Goal: Task Accomplishment & Management: Manage account settings

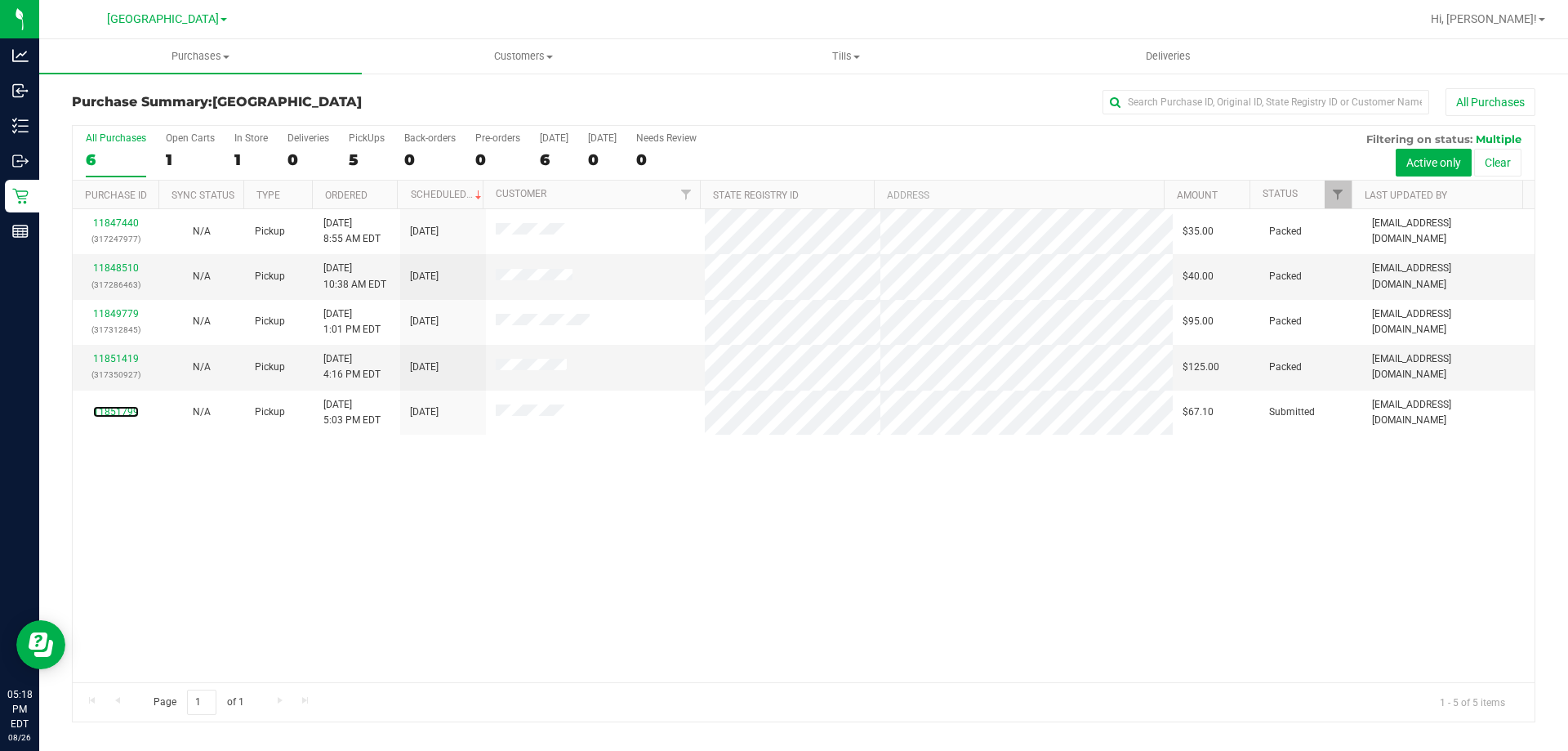
click at [125, 409] on link "11851799" at bounding box center [116, 412] width 46 height 12
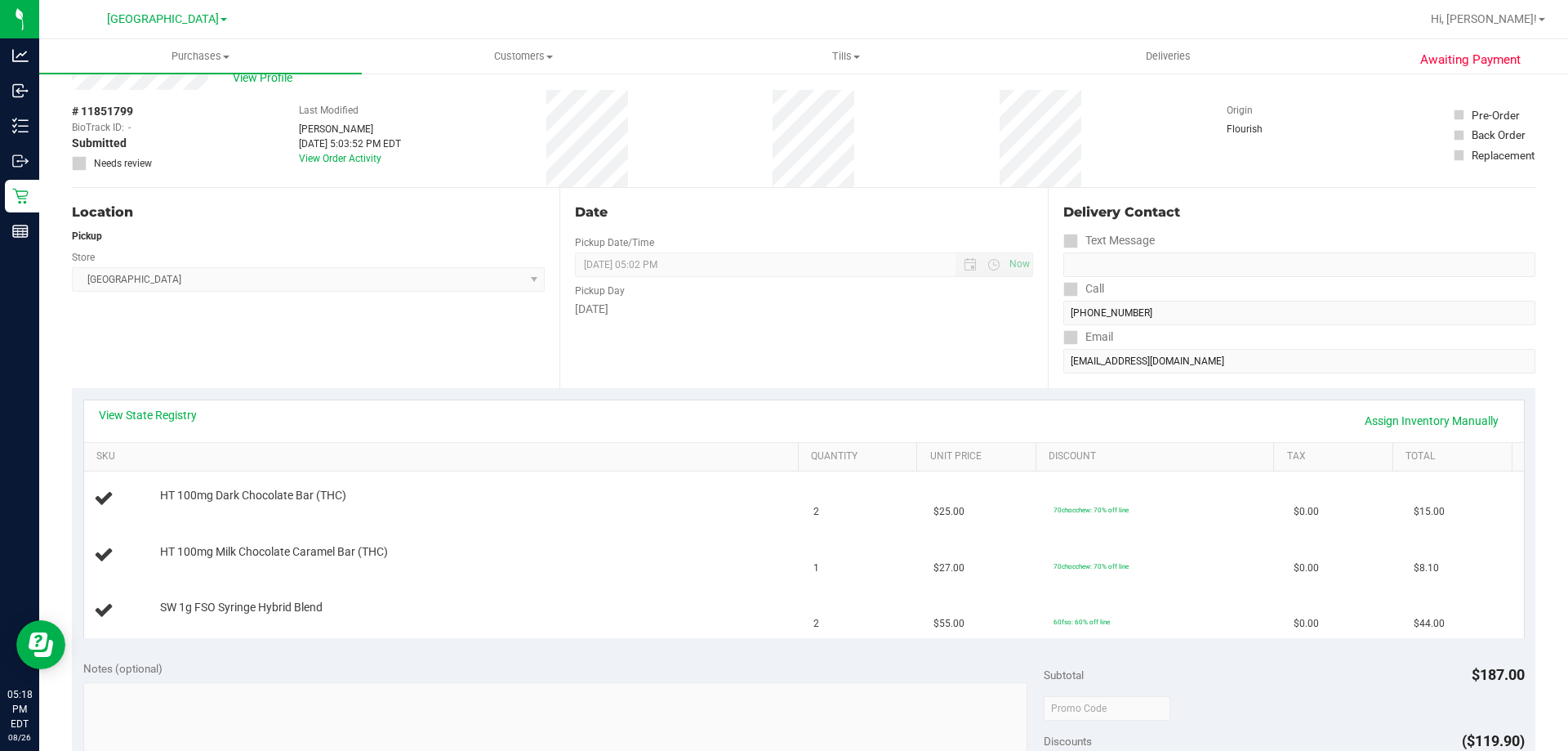
scroll to position [81, 0]
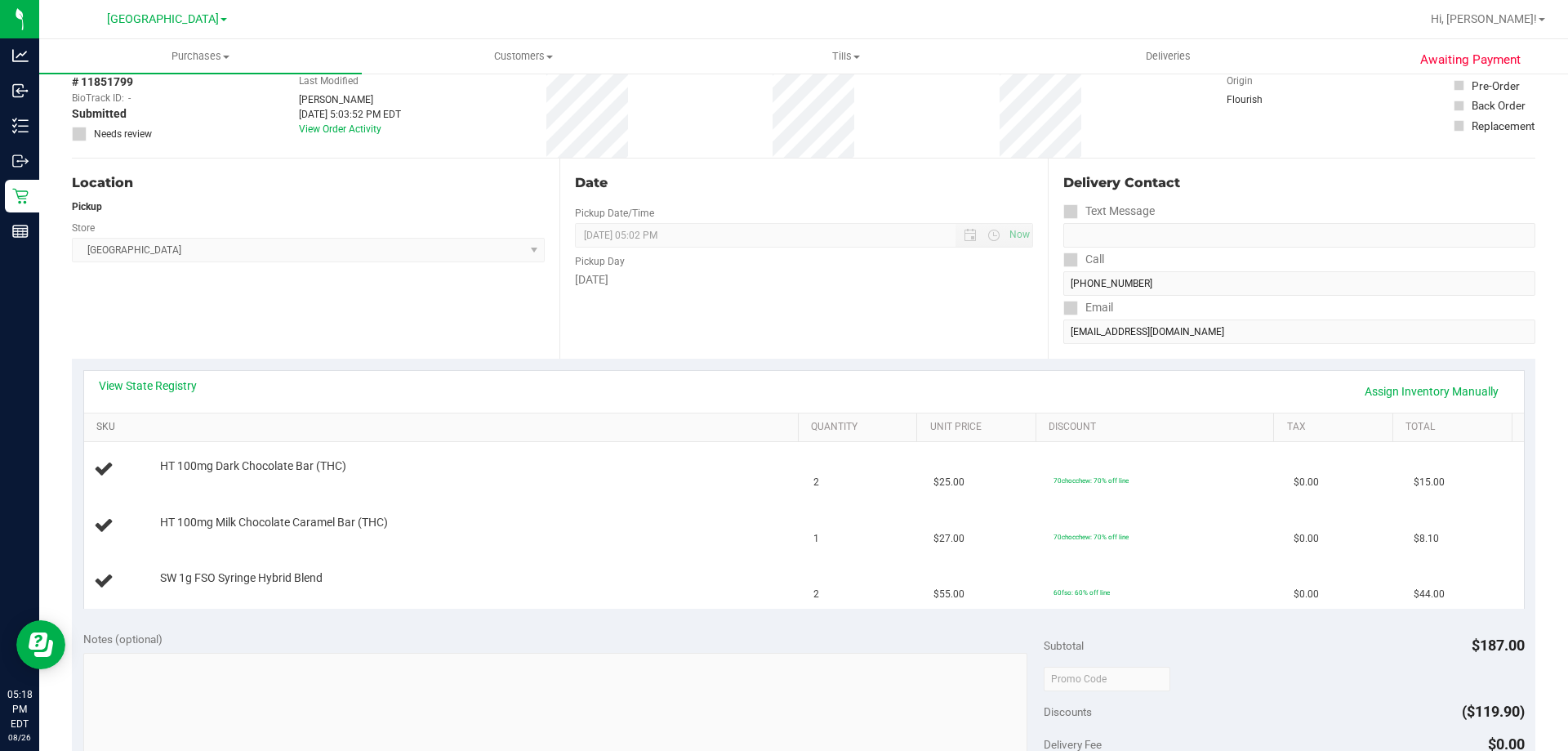
click at [435, 428] on link "SKU" at bounding box center [443, 426] width 695 height 13
click at [623, 646] on div "Notes (optional)" at bounding box center [564, 638] width 962 height 17
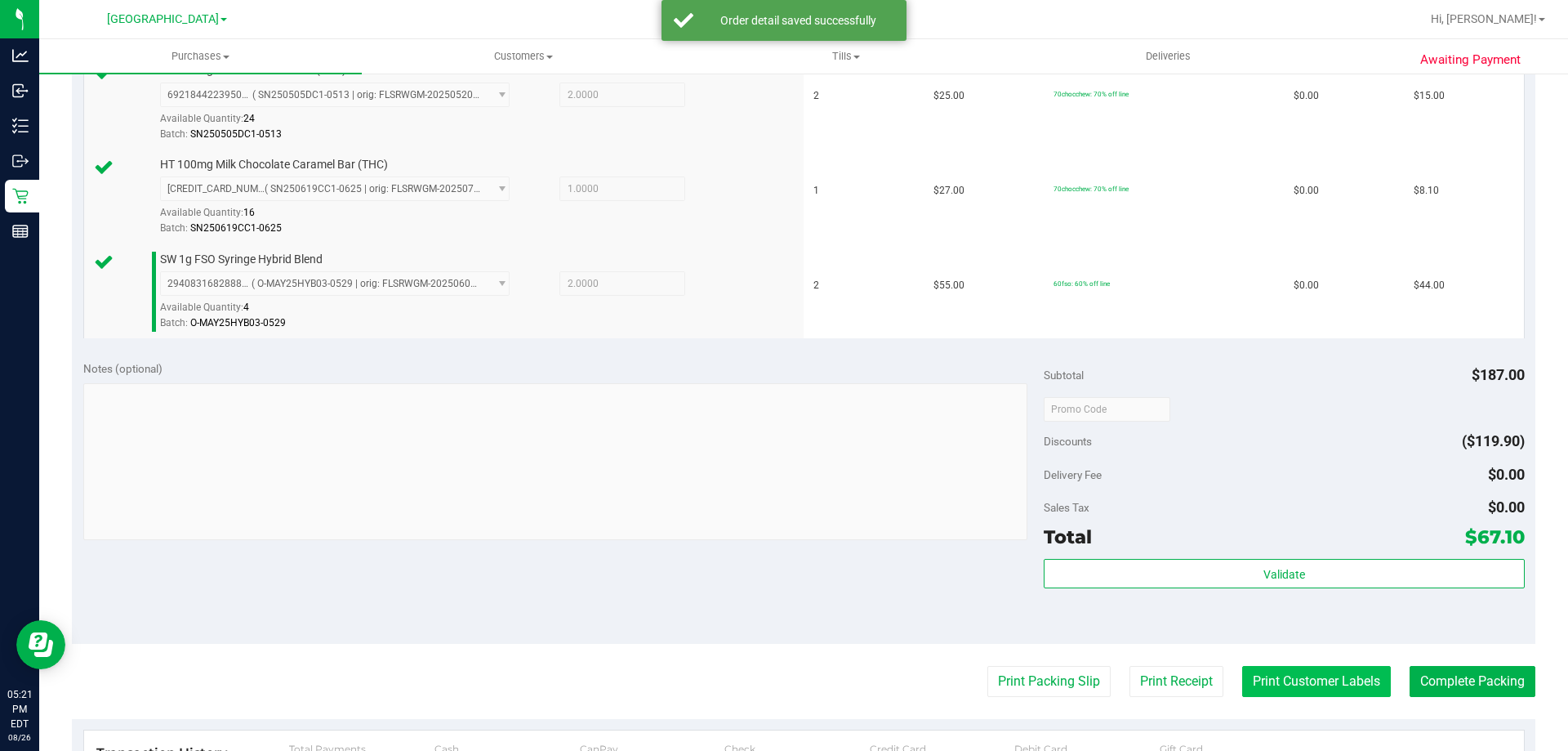
scroll to position [490, 0]
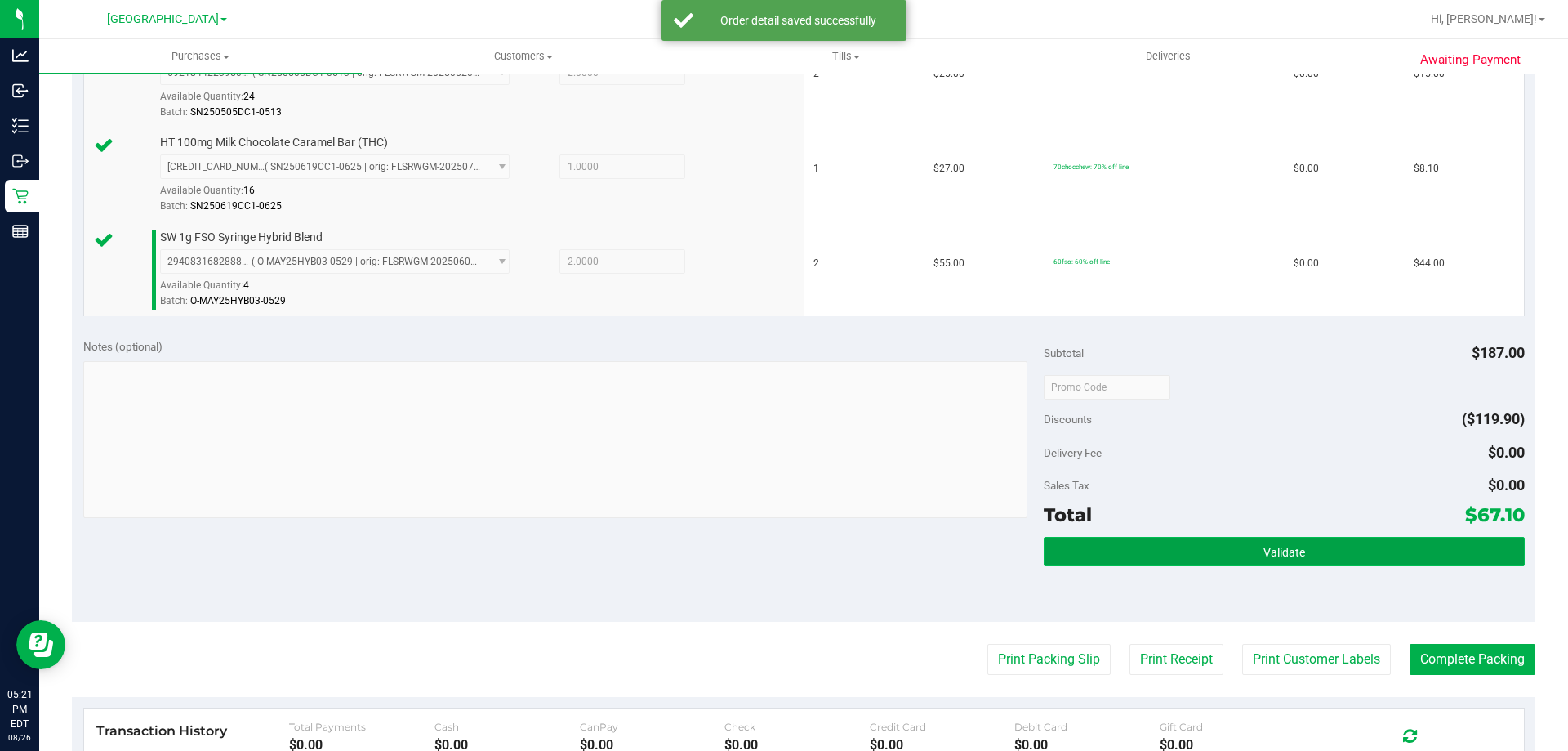
click at [1354, 566] on button "Validate" at bounding box center [1285, 551] width 481 height 29
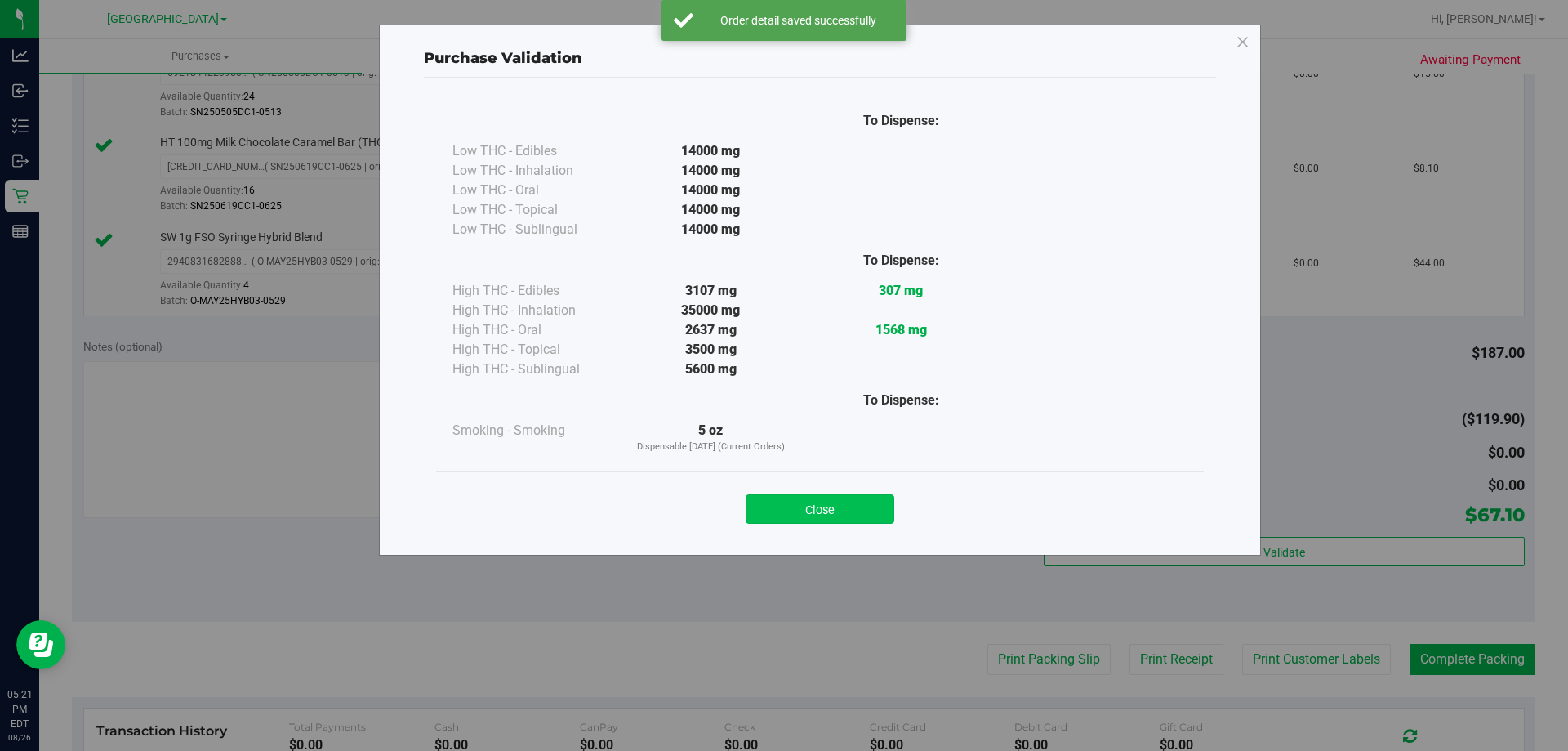
click at [857, 515] on button "Close" at bounding box center [821, 509] width 149 height 29
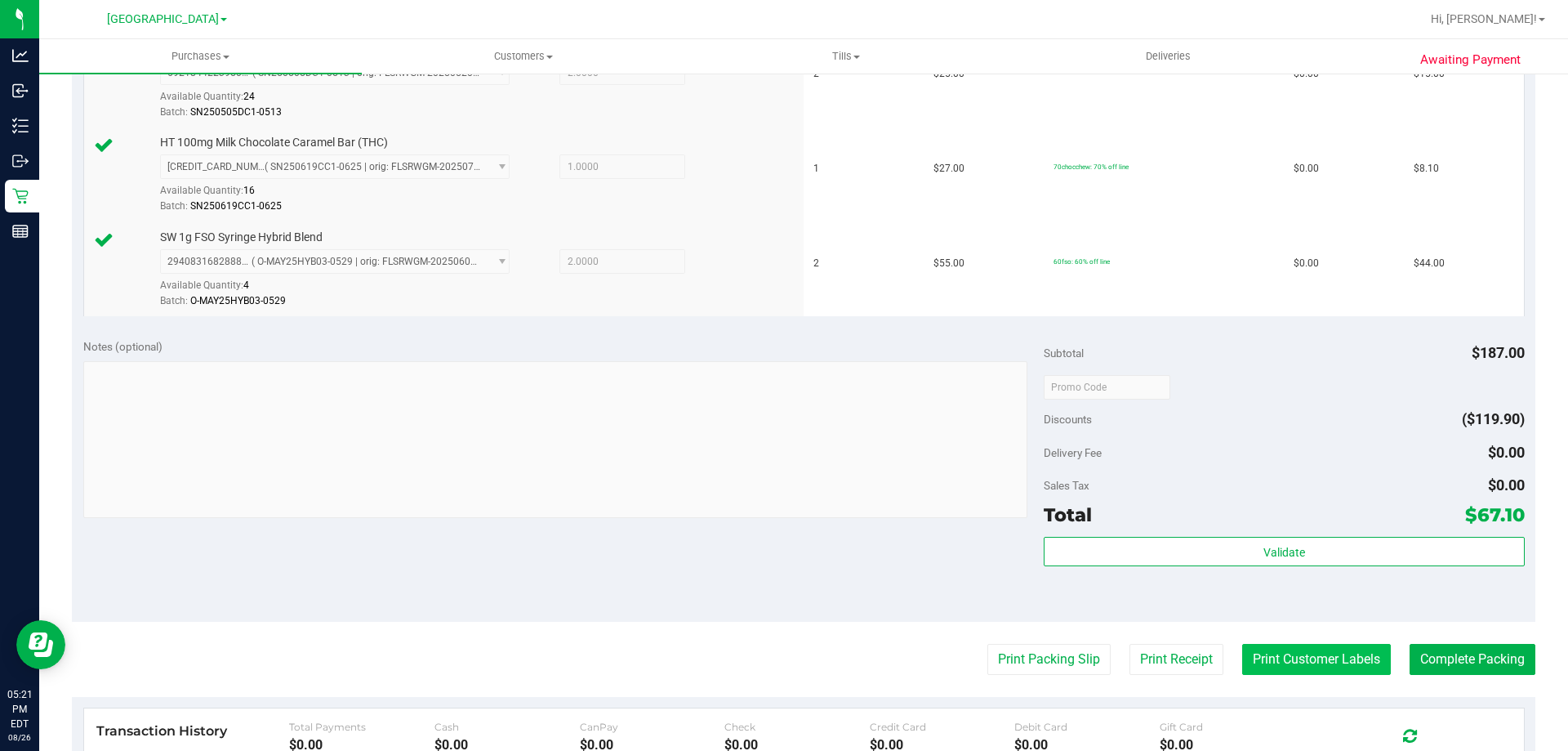
click at [1303, 651] on button "Print Customer Labels" at bounding box center [1317, 659] width 149 height 31
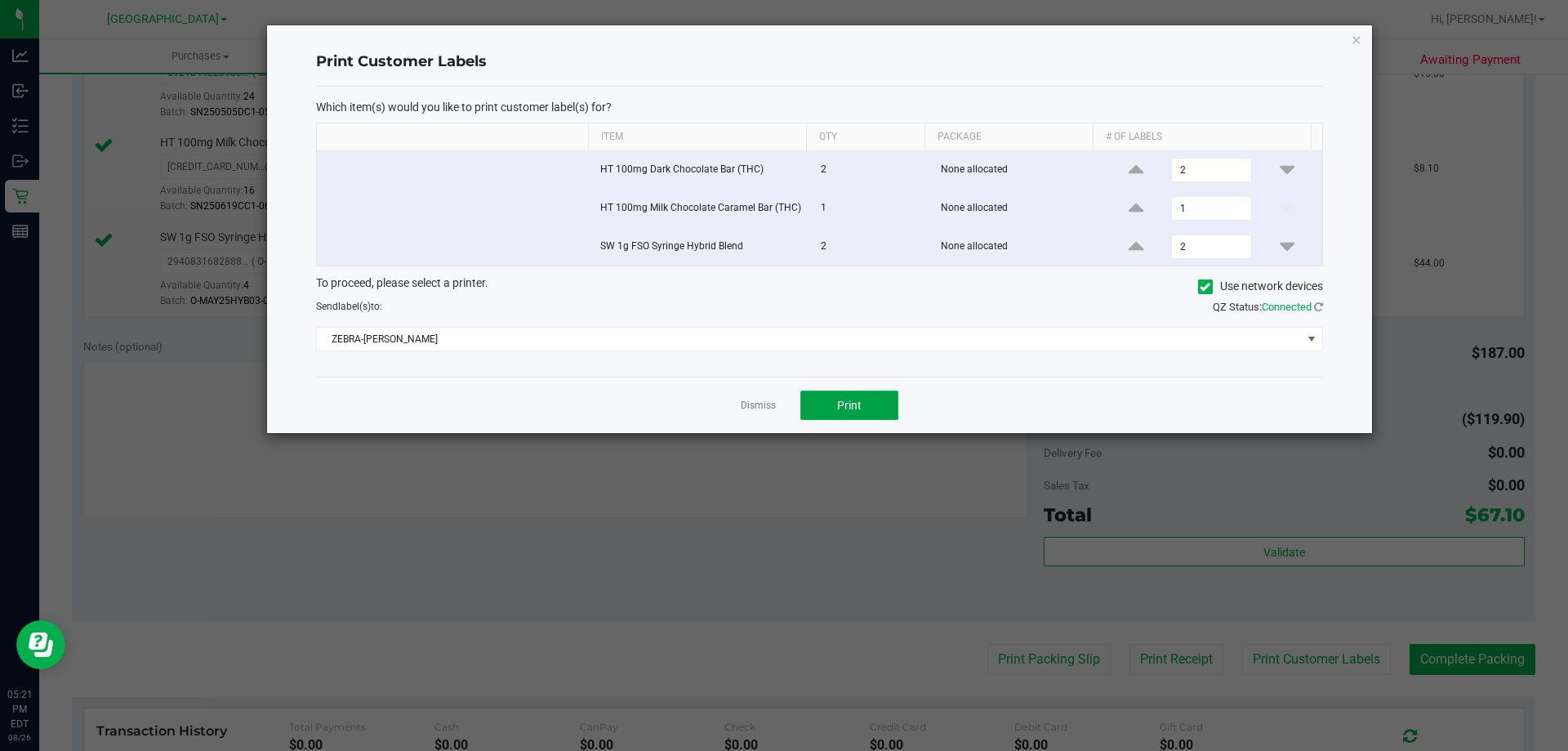
click at [844, 414] on button "Print" at bounding box center [849, 405] width 98 height 29
click at [766, 405] on link "Dismiss" at bounding box center [759, 406] width 35 height 14
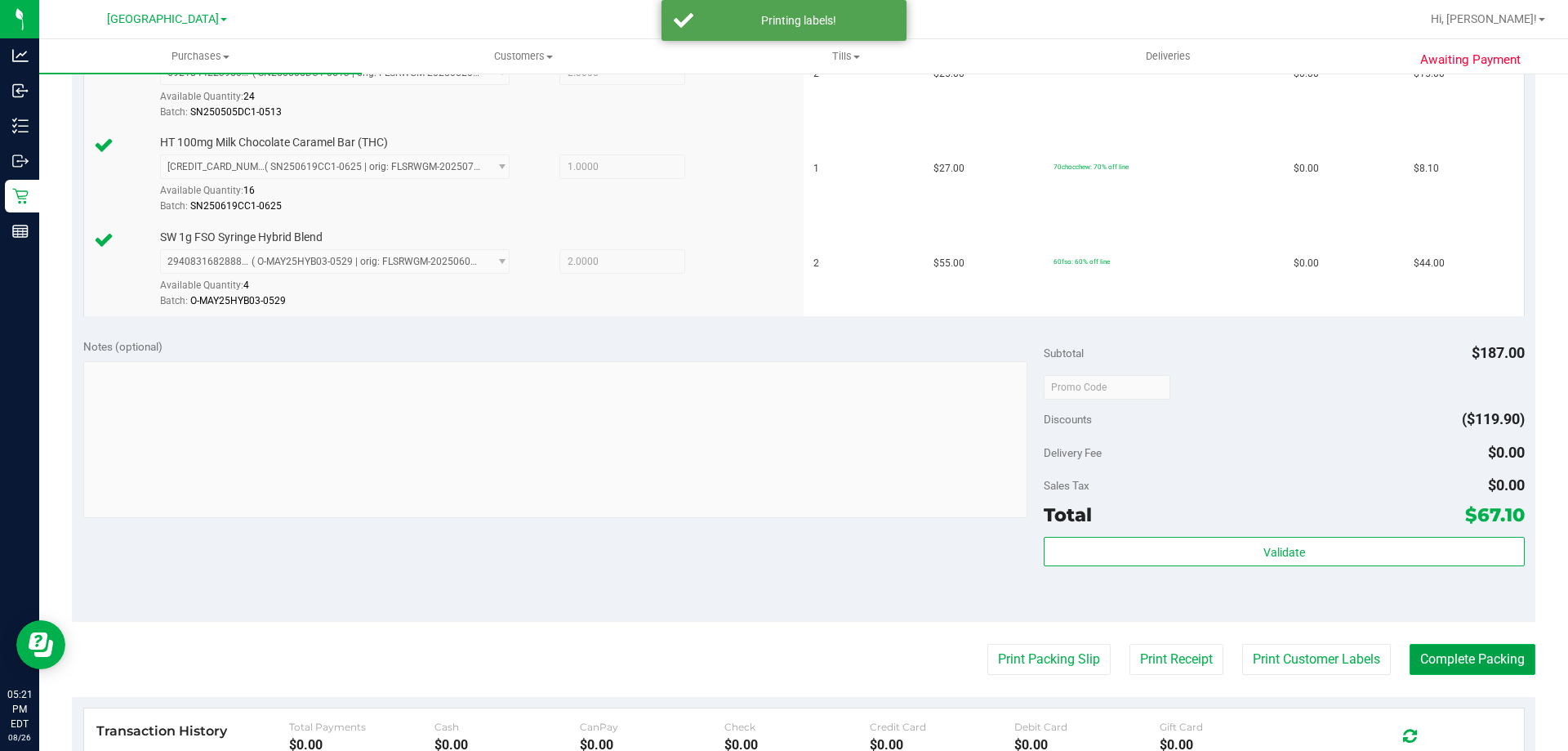
click at [1445, 651] on button "Complete Packing" at bounding box center [1473, 659] width 126 height 31
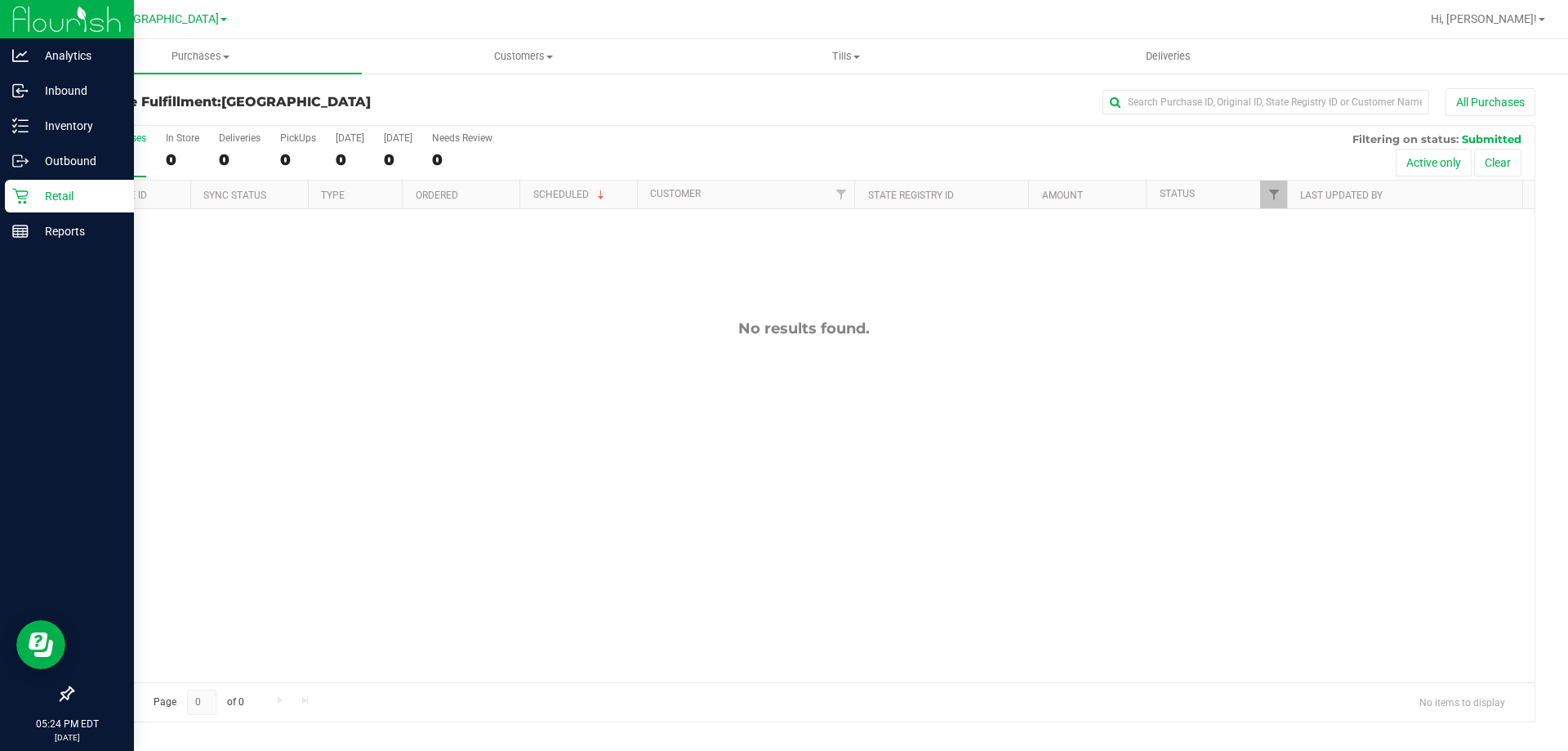
click at [64, 193] on p "Retail" at bounding box center [77, 196] width 98 height 20
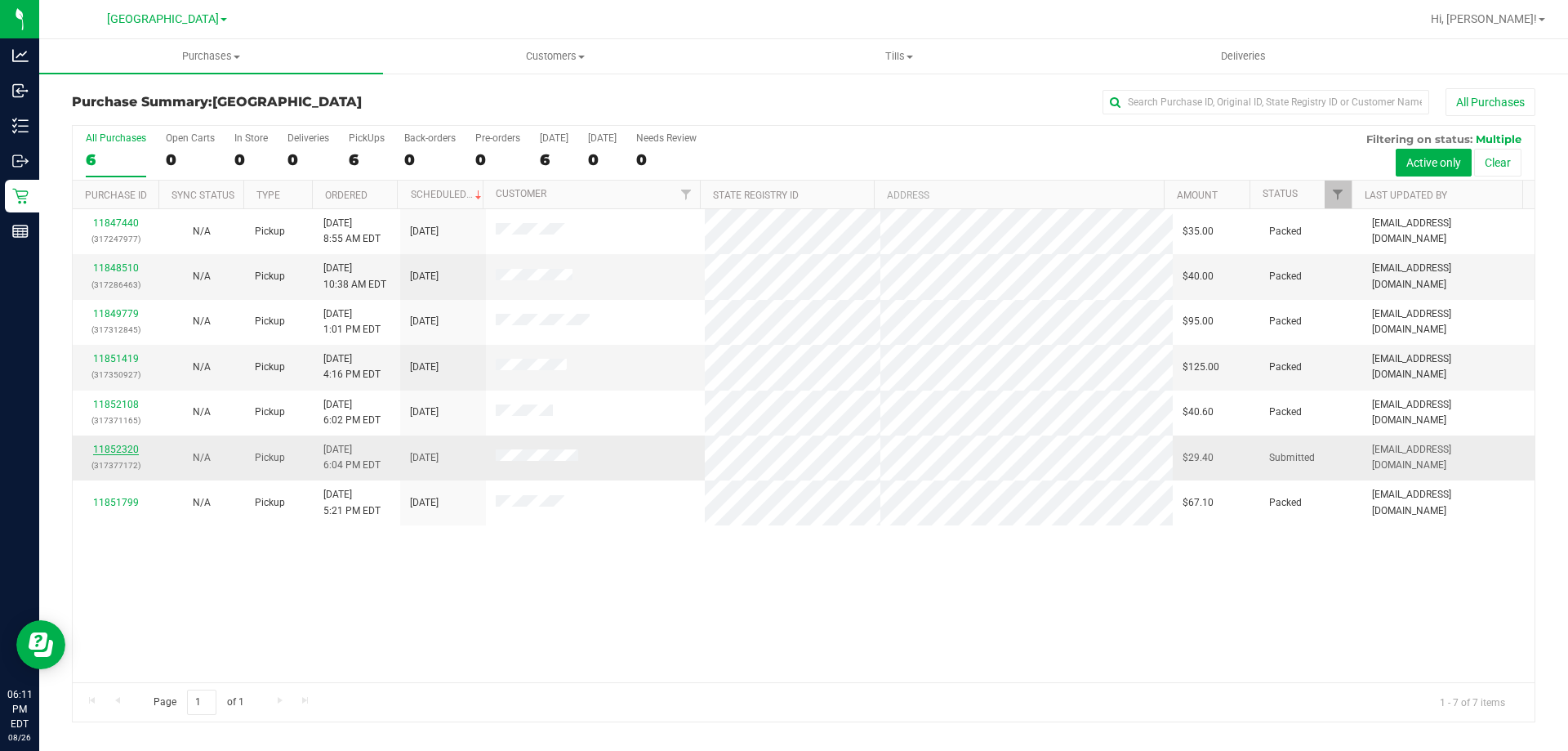
click at [105, 447] on link "11852320" at bounding box center [116, 449] width 46 height 12
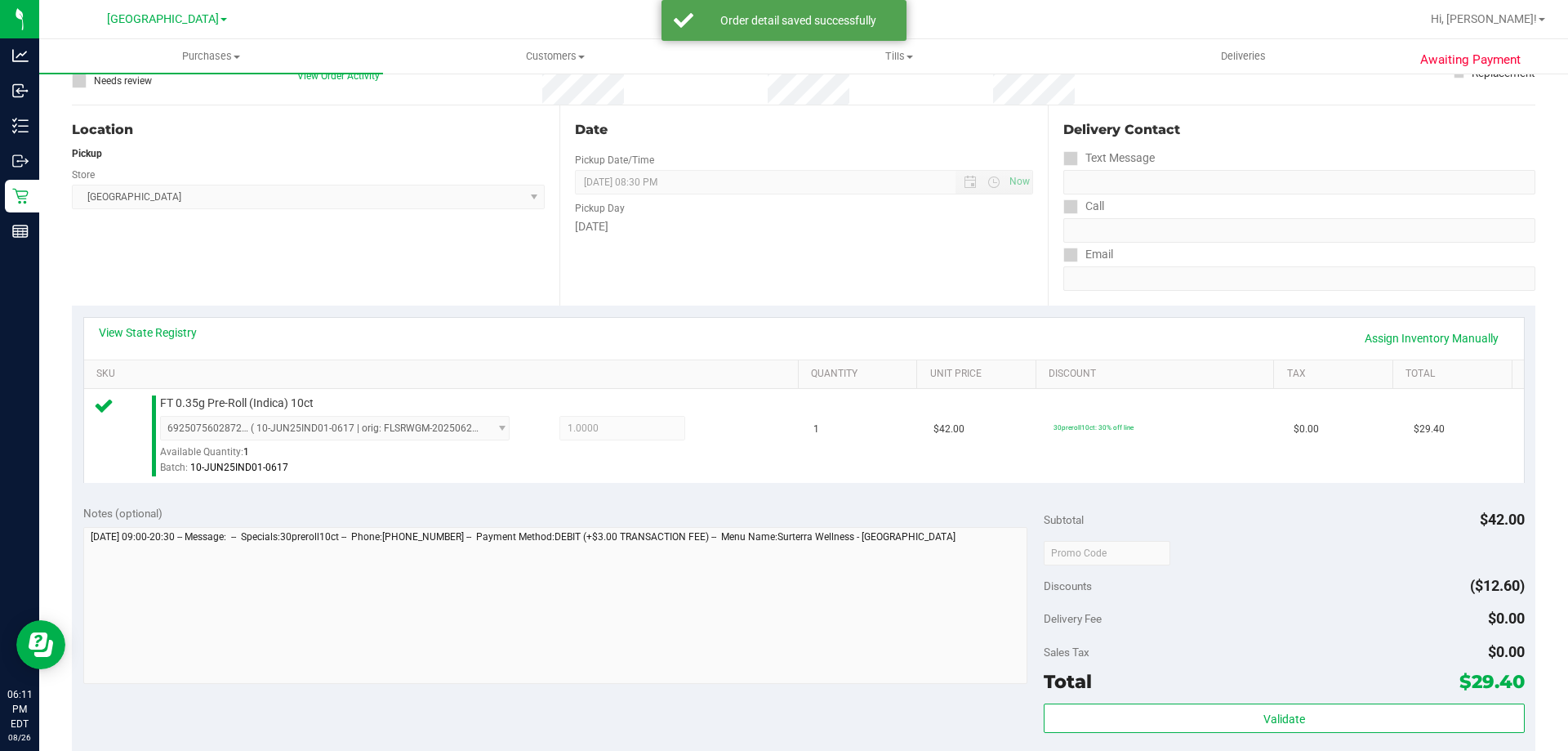
scroll to position [409, 0]
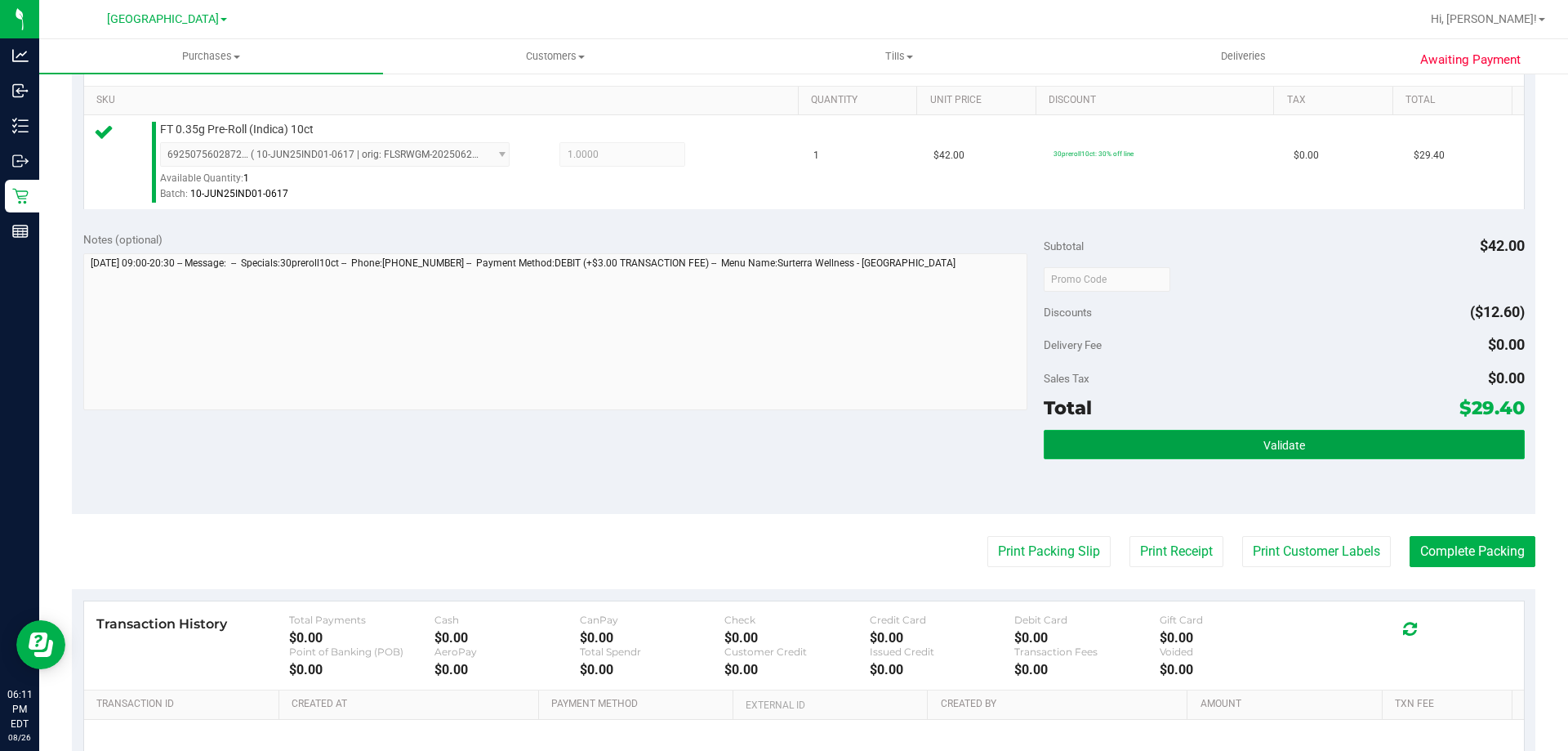
click at [1341, 439] on button "Validate" at bounding box center [1285, 444] width 481 height 29
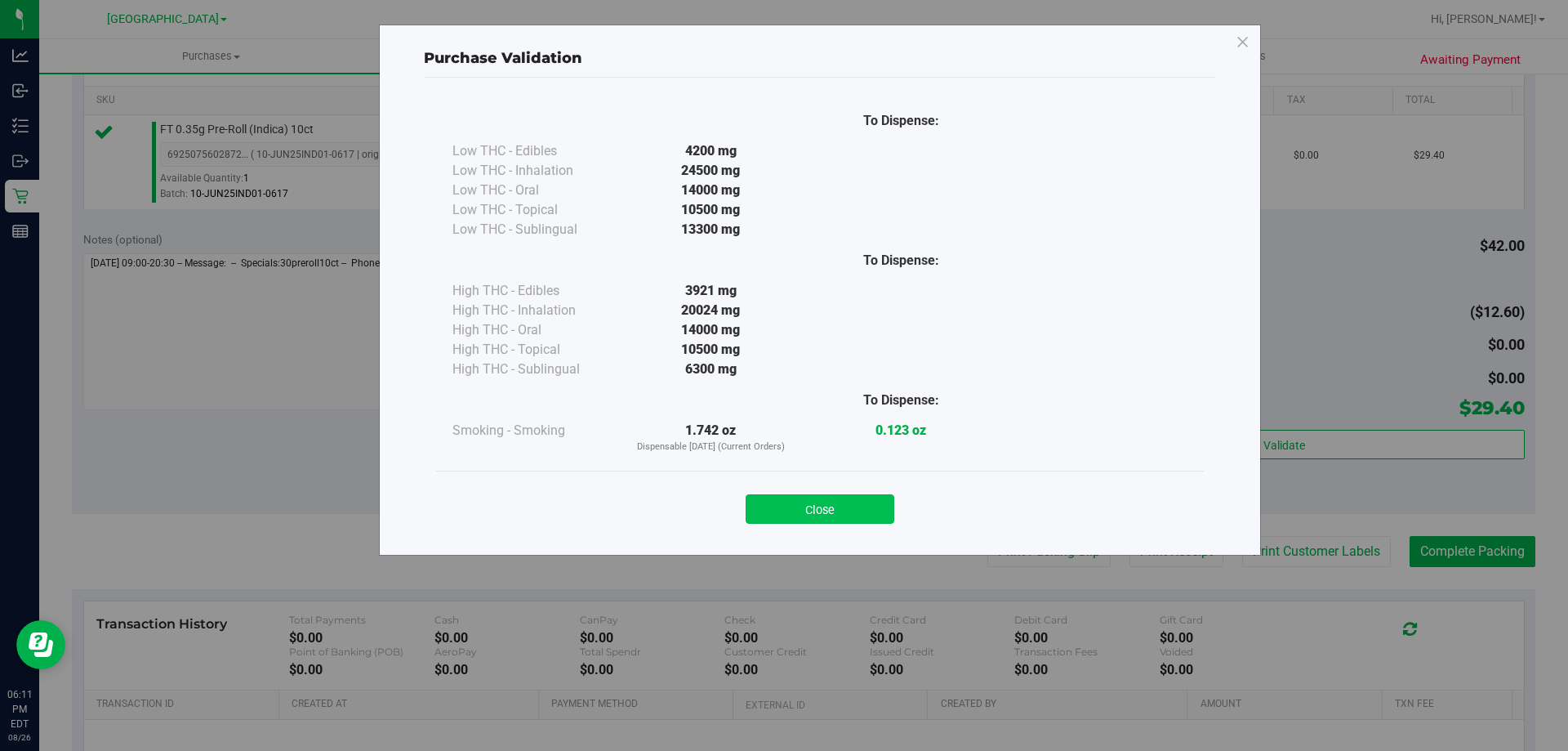
click at [864, 518] on button "Close" at bounding box center [821, 509] width 149 height 29
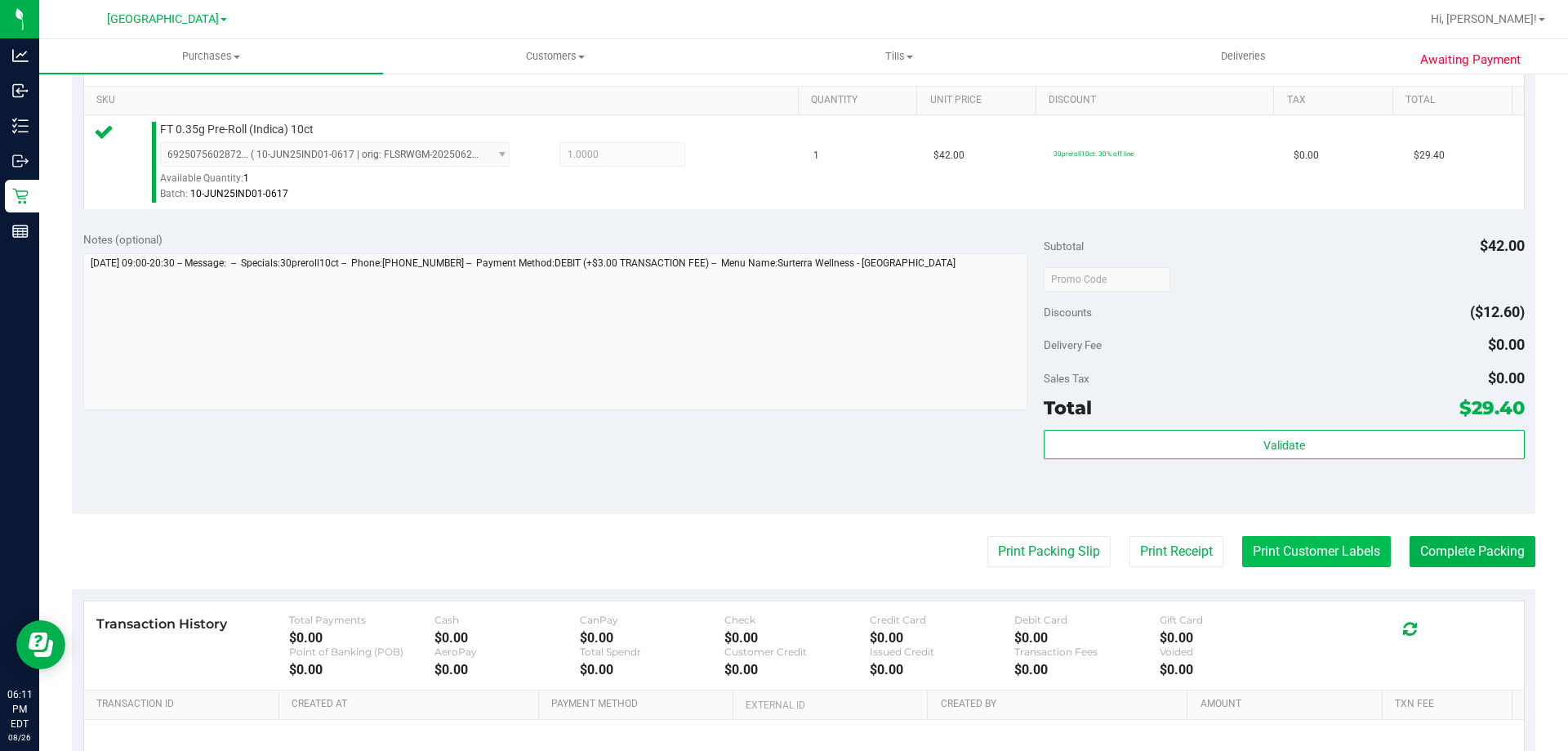
click at [1365, 558] on button "Print Customer Labels" at bounding box center [1317, 551] width 149 height 31
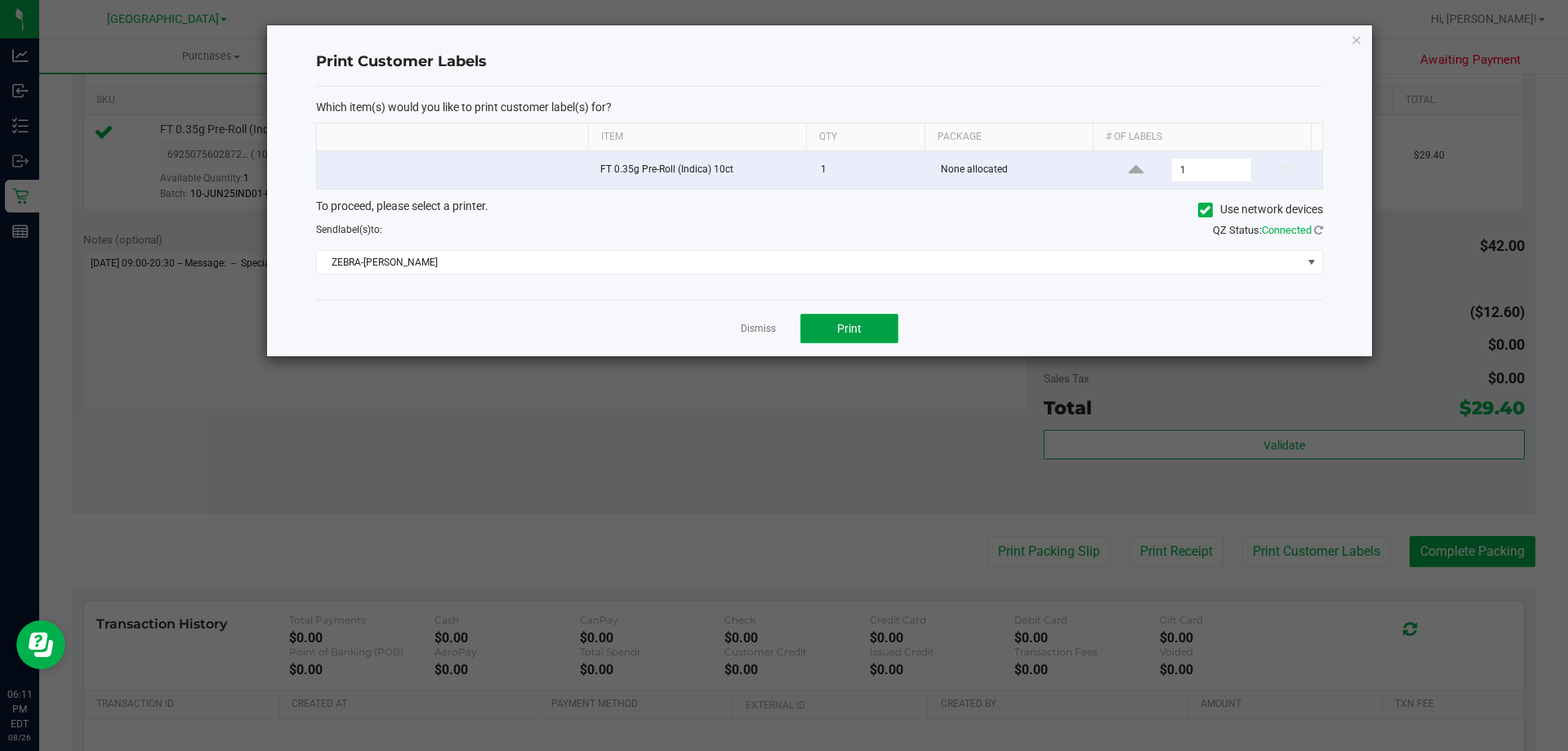
click at [854, 328] on span "Print" at bounding box center [849, 327] width 25 height 13
click at [1360, 41] on icon "button" at bounding box center [1357, 39] width 12 height 20
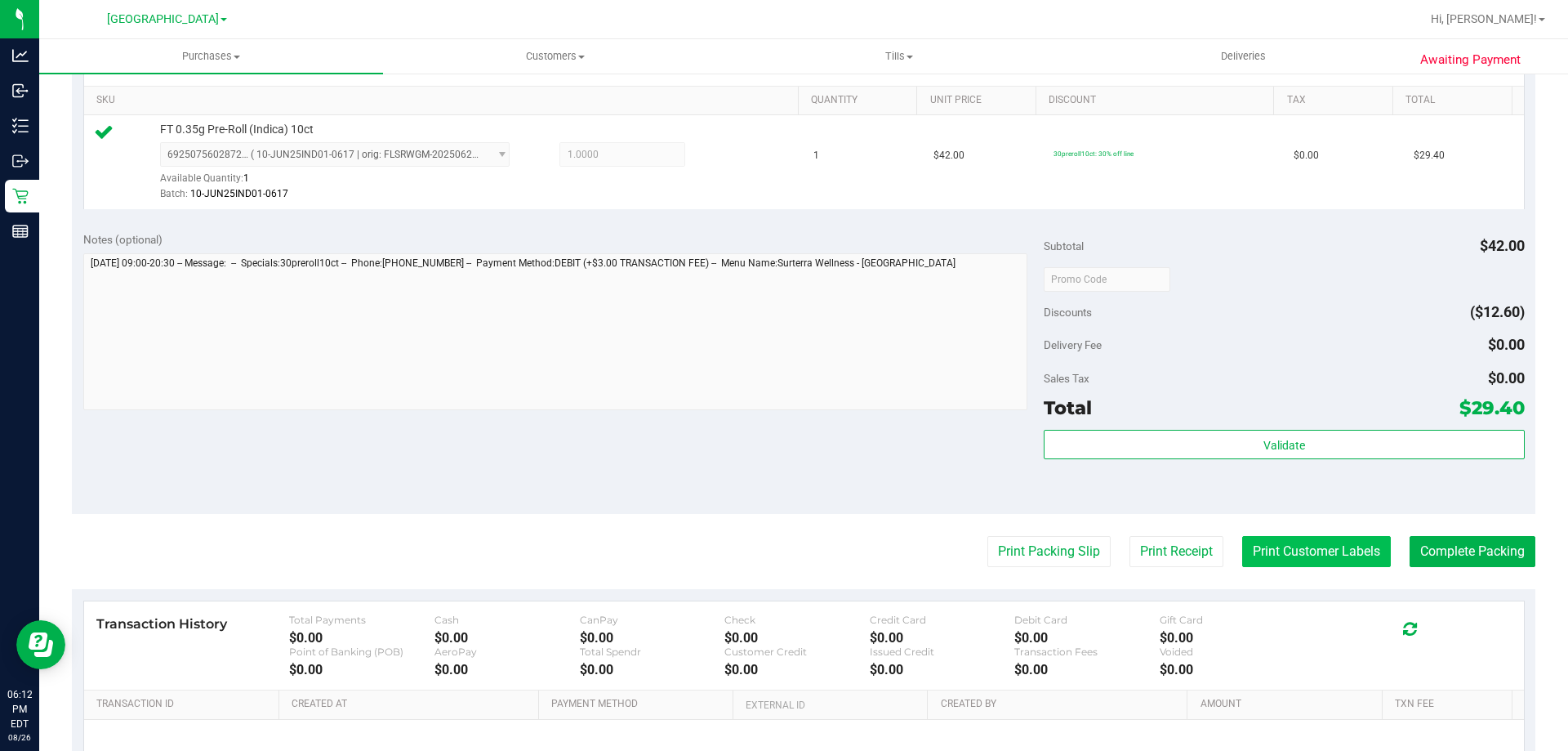
click at [1342, 545] on button "Print Customer Labels" at bounding box center [1317, 551] width 149 height 31
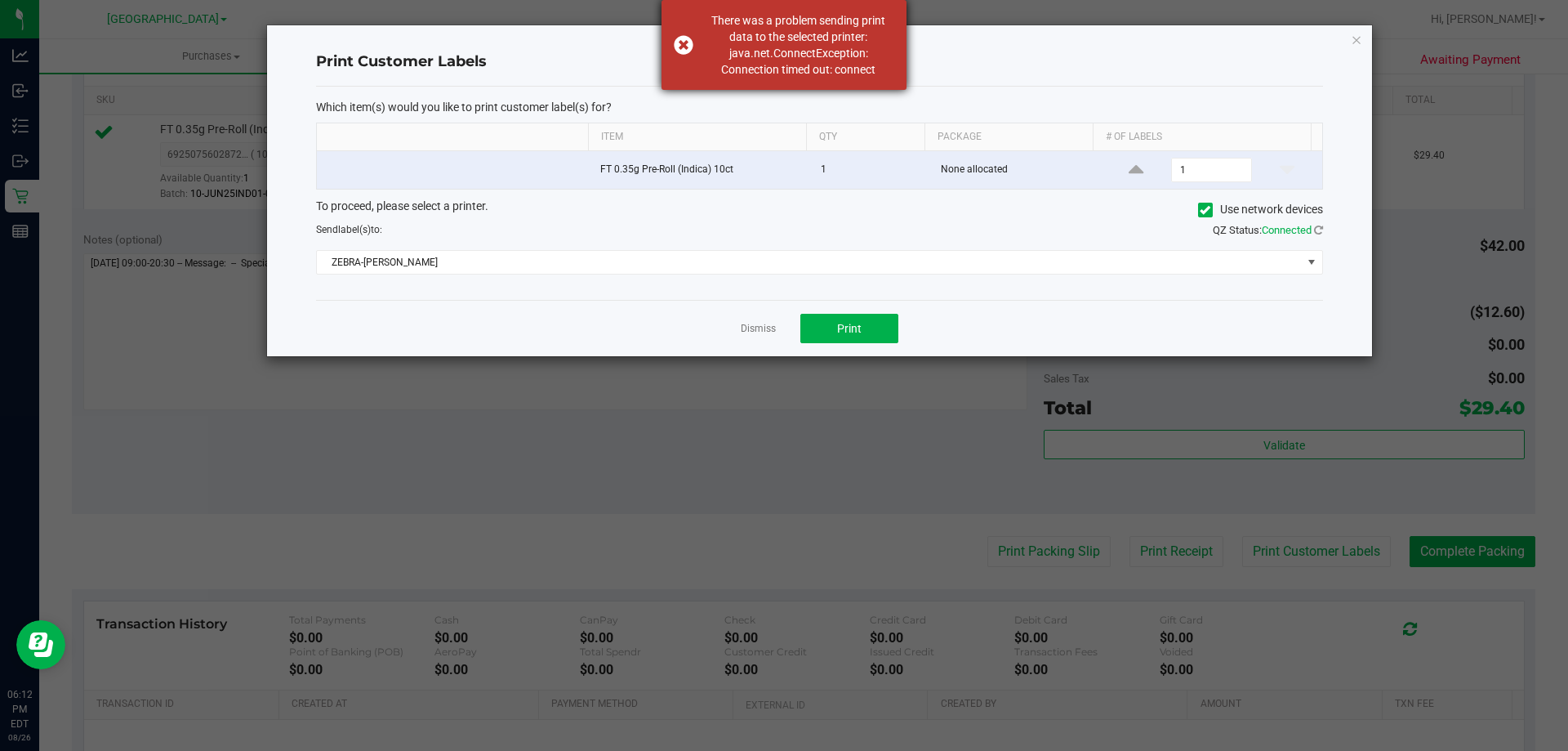
click at [683, 36] on div "There was a problem sending print data to the selected printer: java.net.Connec…" at bounding box center [784, 45] width 245 height 90
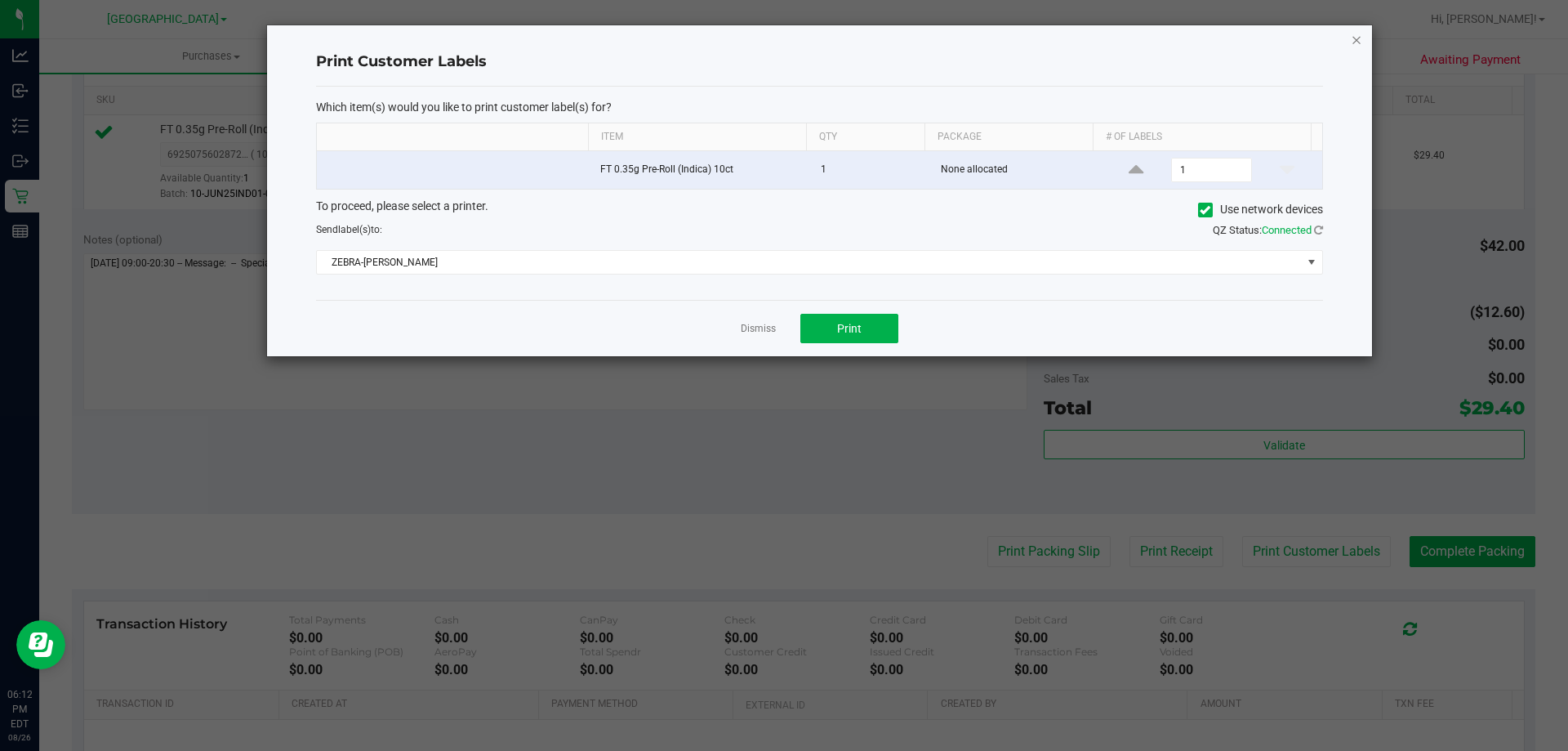
click at [1355, 41] on icon "button" at bounding box center [1357, 39] width 12 height 20
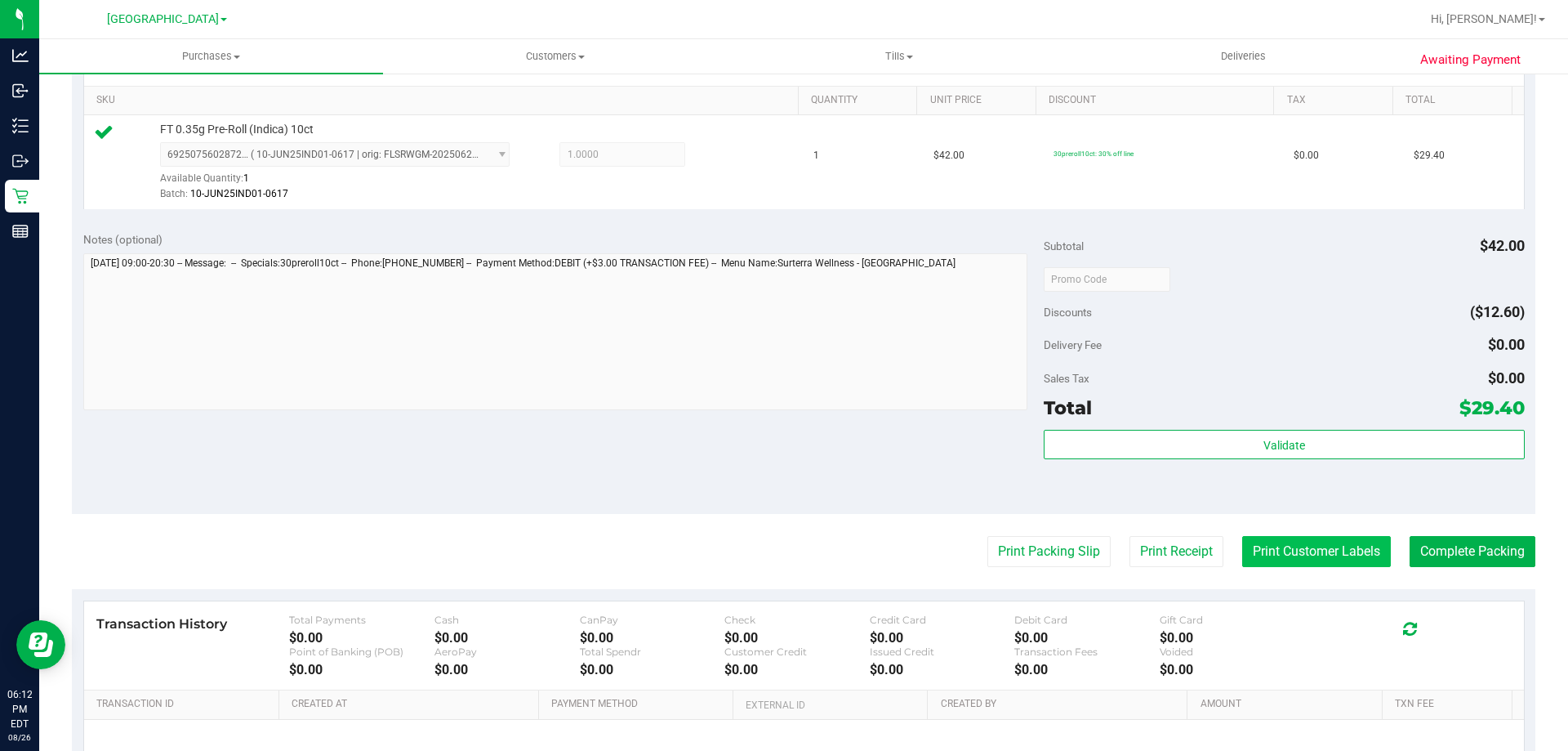
click at [1306, 550] on button "Print Customer Labels" at bounding box center [1317, 551] width 149 height 31
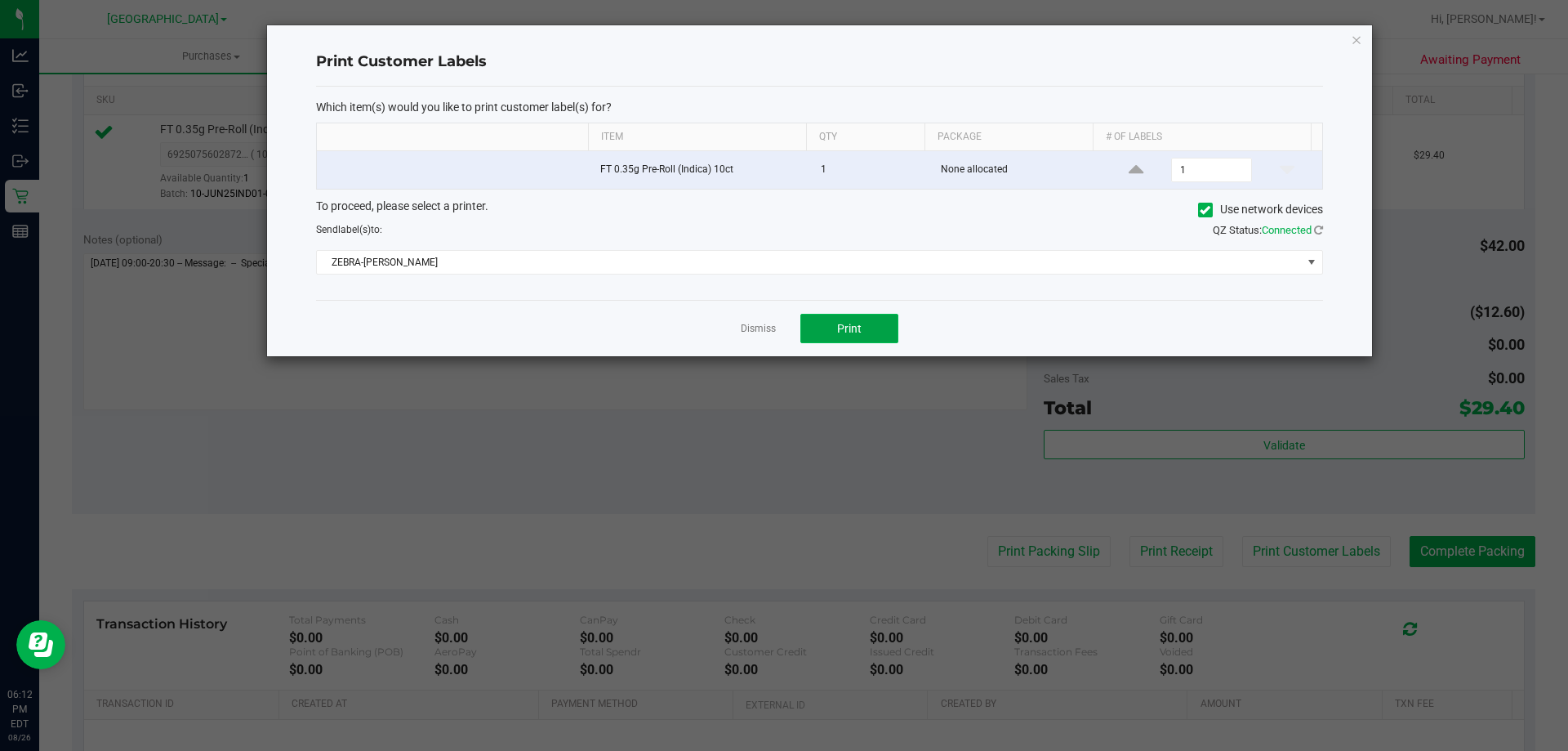
click at [859, 331] on span "Print" at bounding box center [849, 327] width 25 height 13
click at [843, 322] on span "Print" at bounding box center [849, 327] width 25 height 13
click at [1360, 42] on icon "button" at bounding box center [1357, 39] width 12 height 20
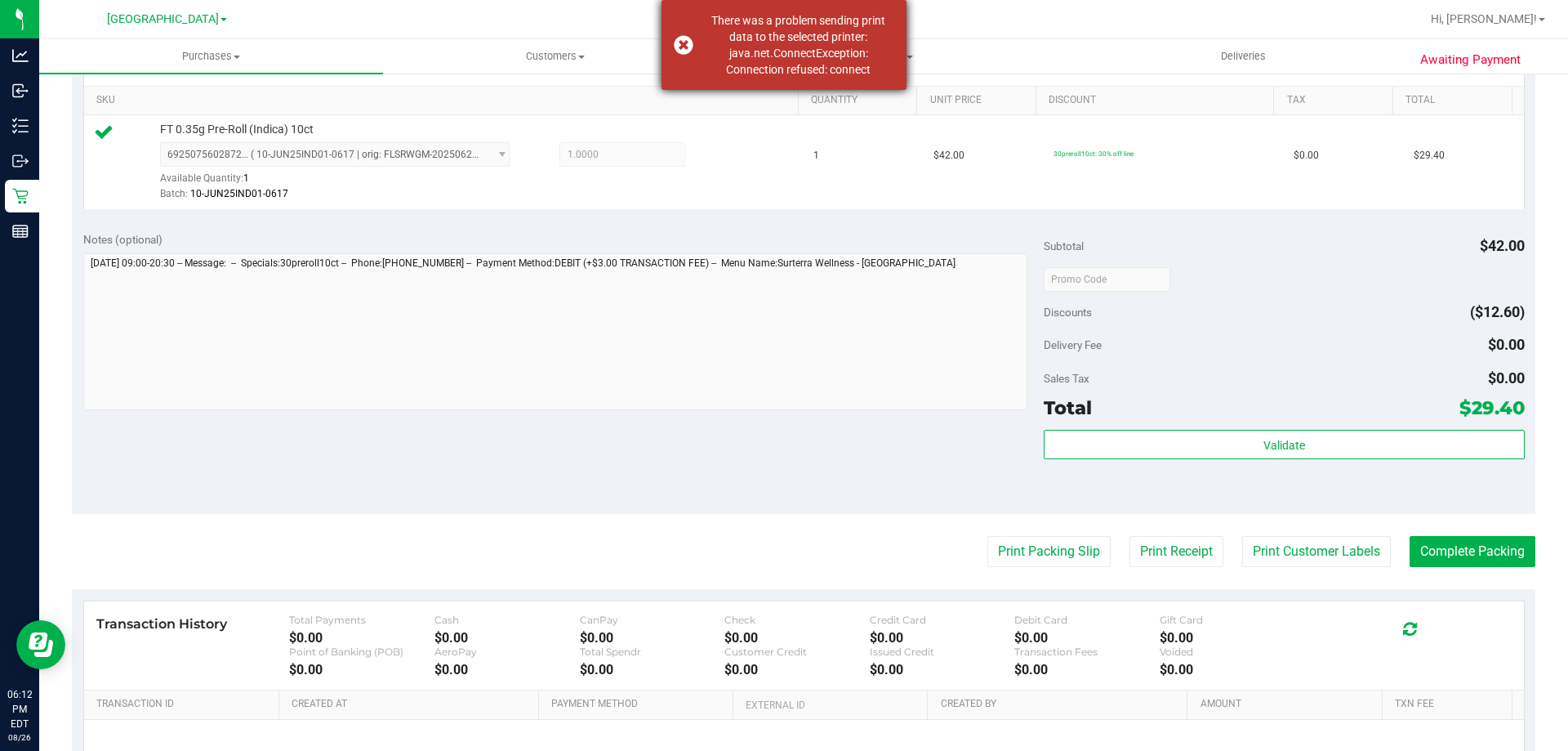
click at [682, 50] on div "There was a problem sending print data to the selected printer: java.net.Connec…" at bounding box center [784, 45] width 245 height 90
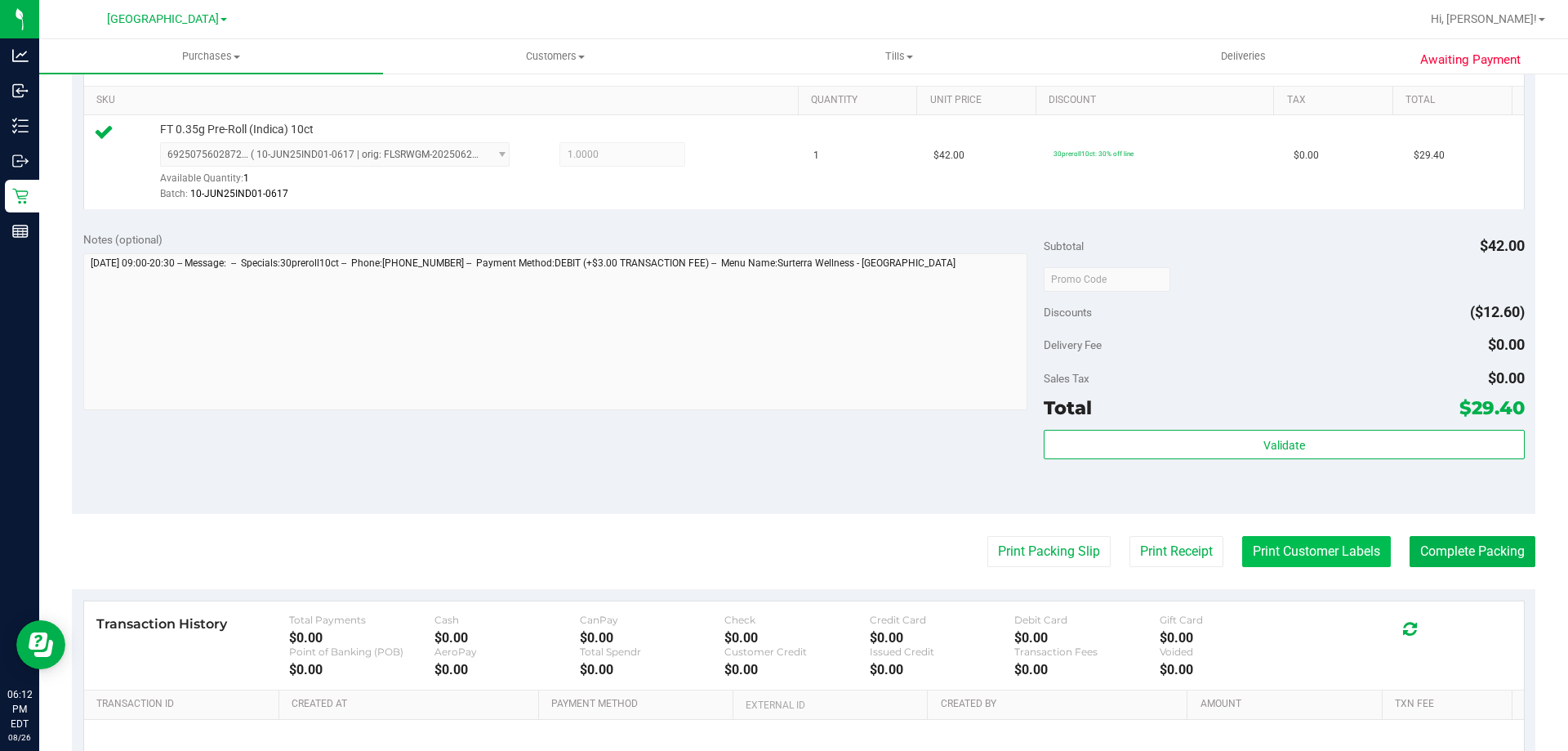
click at [1274, 555] on button "Print Customer Labels" at bounding box center [1317, 551] width 149 height 31
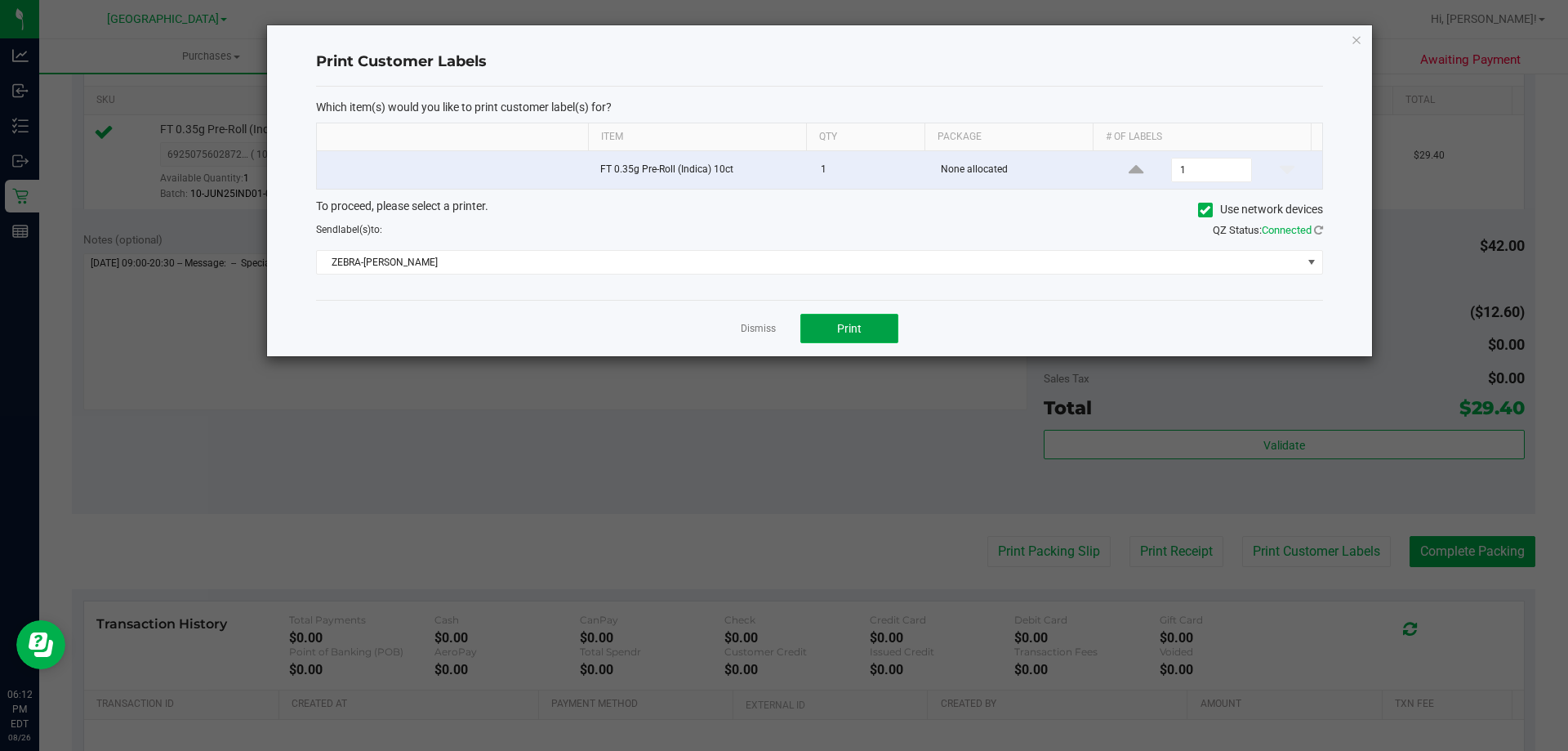
click at [845, 322] on span "Print" at bounding box center [849, 327] width 25 height 13
click at [1359, 45] on icon "button" at bounding box center [1357, 39] width 12 height 20
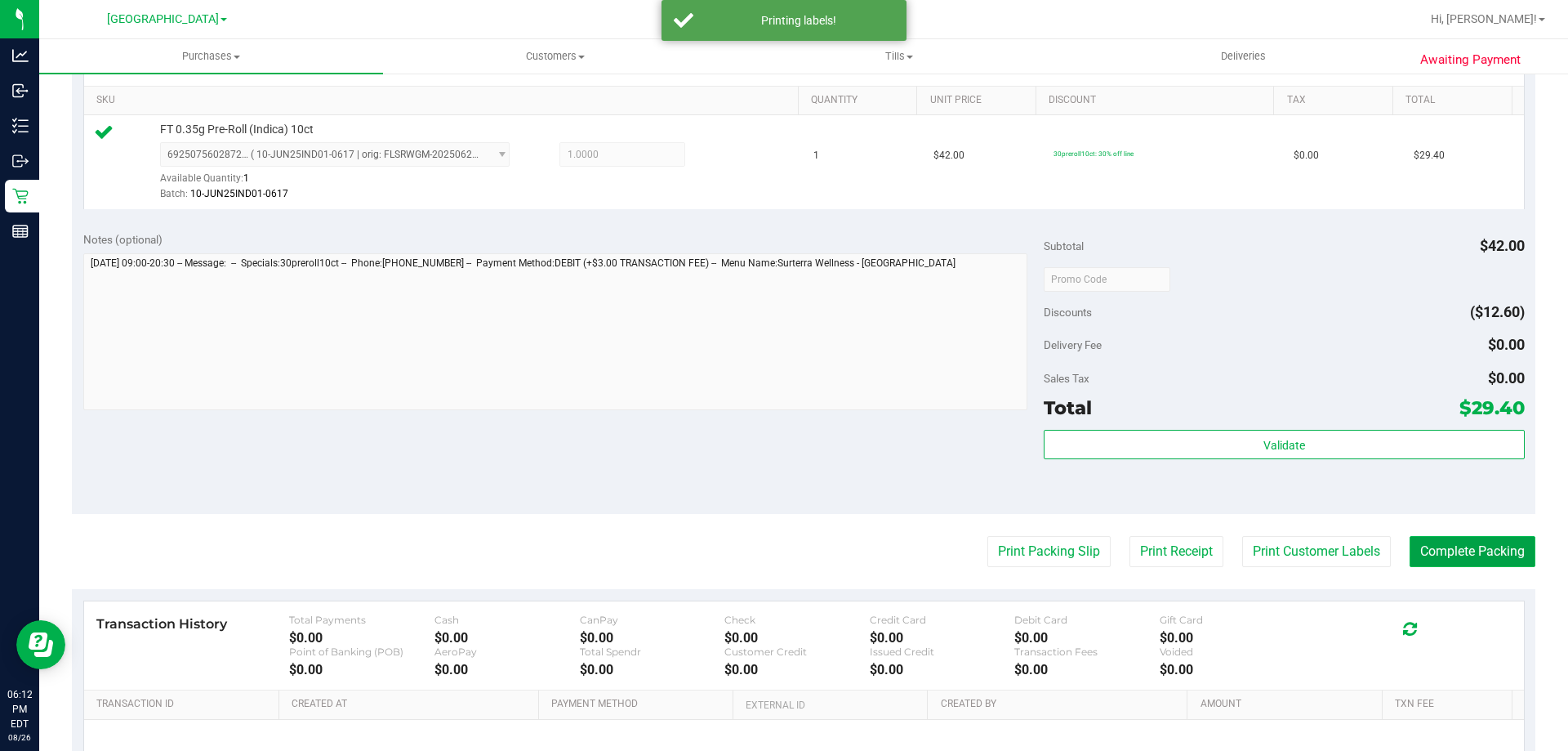
click at [1456, 546] on button "Complete Packing" at bounding box center [1473, 551] width 126 height 31
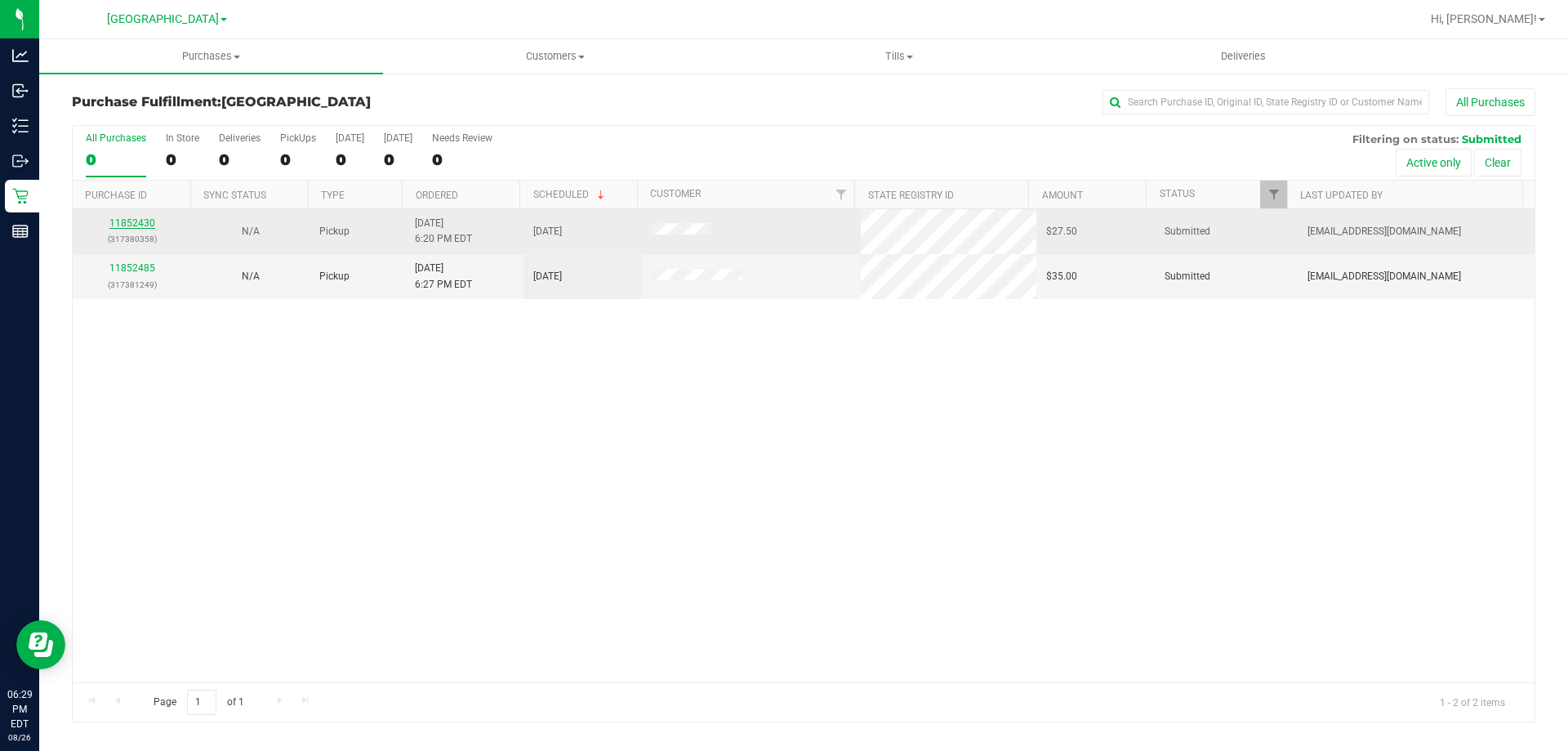
click at [136, 219] on link "11852430" at bounding box center [132, 224] width 46 height 12
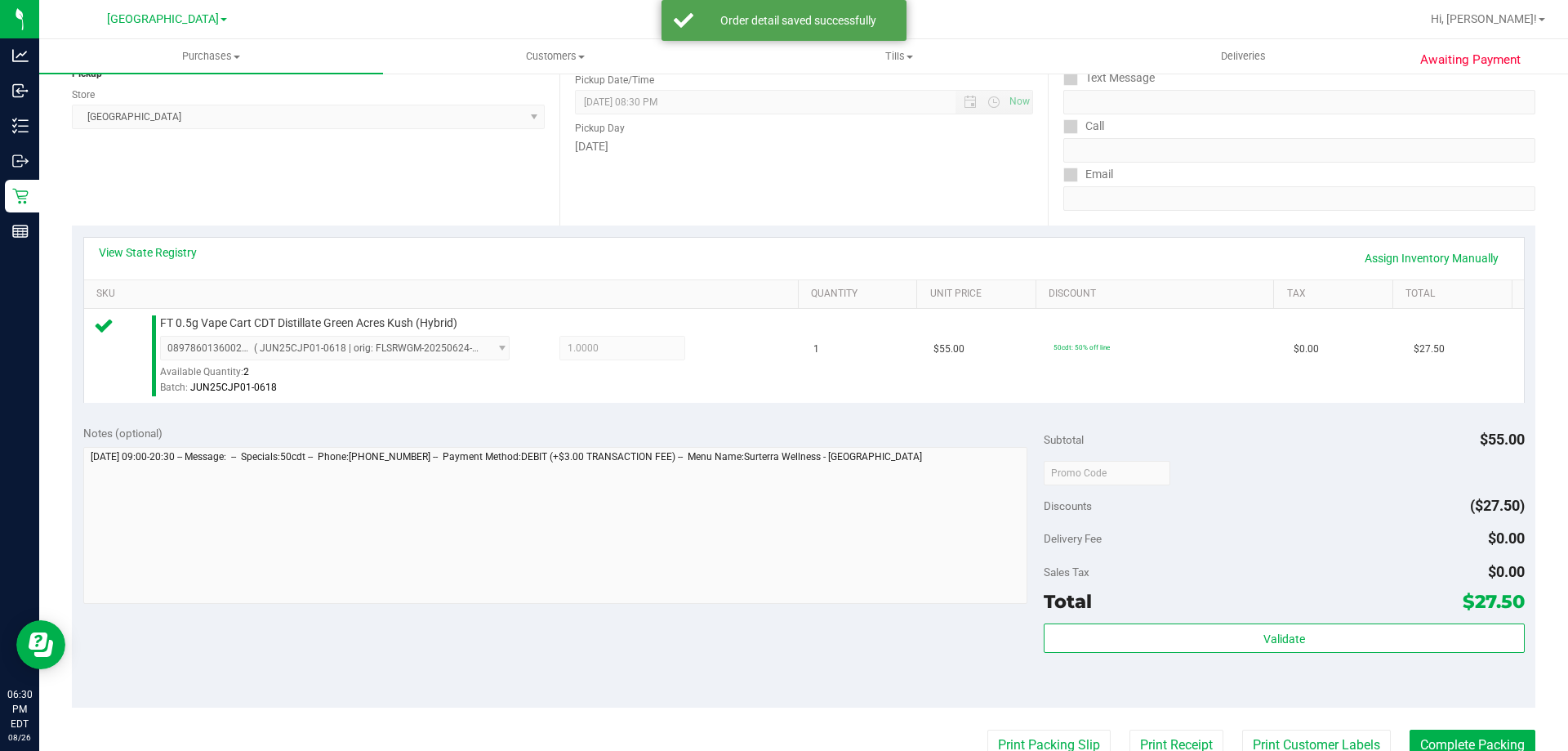
scroll to position [490, 0]
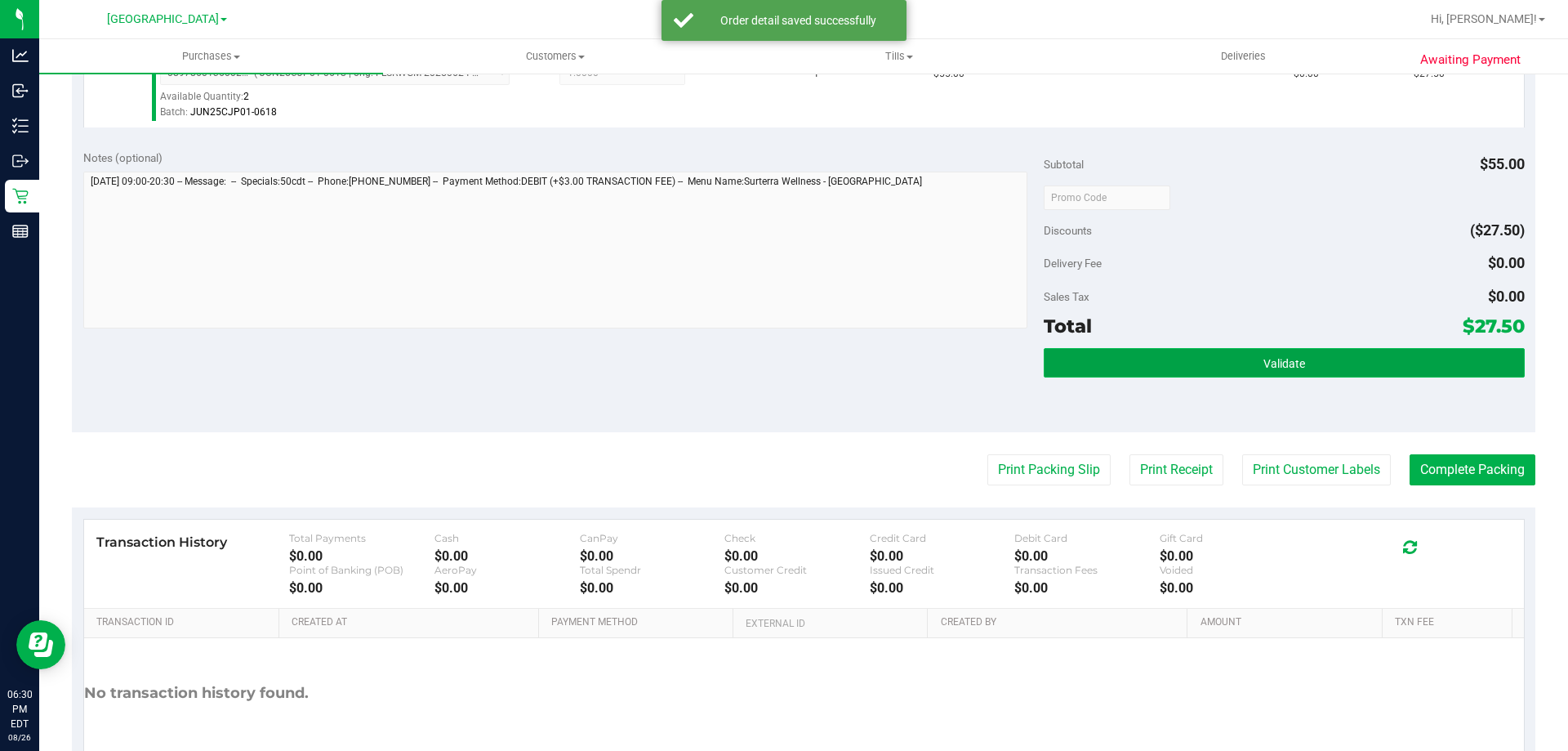
click at [1170, 376] on button "Validate" at bounding box center [1285, 363] width 481 height 29
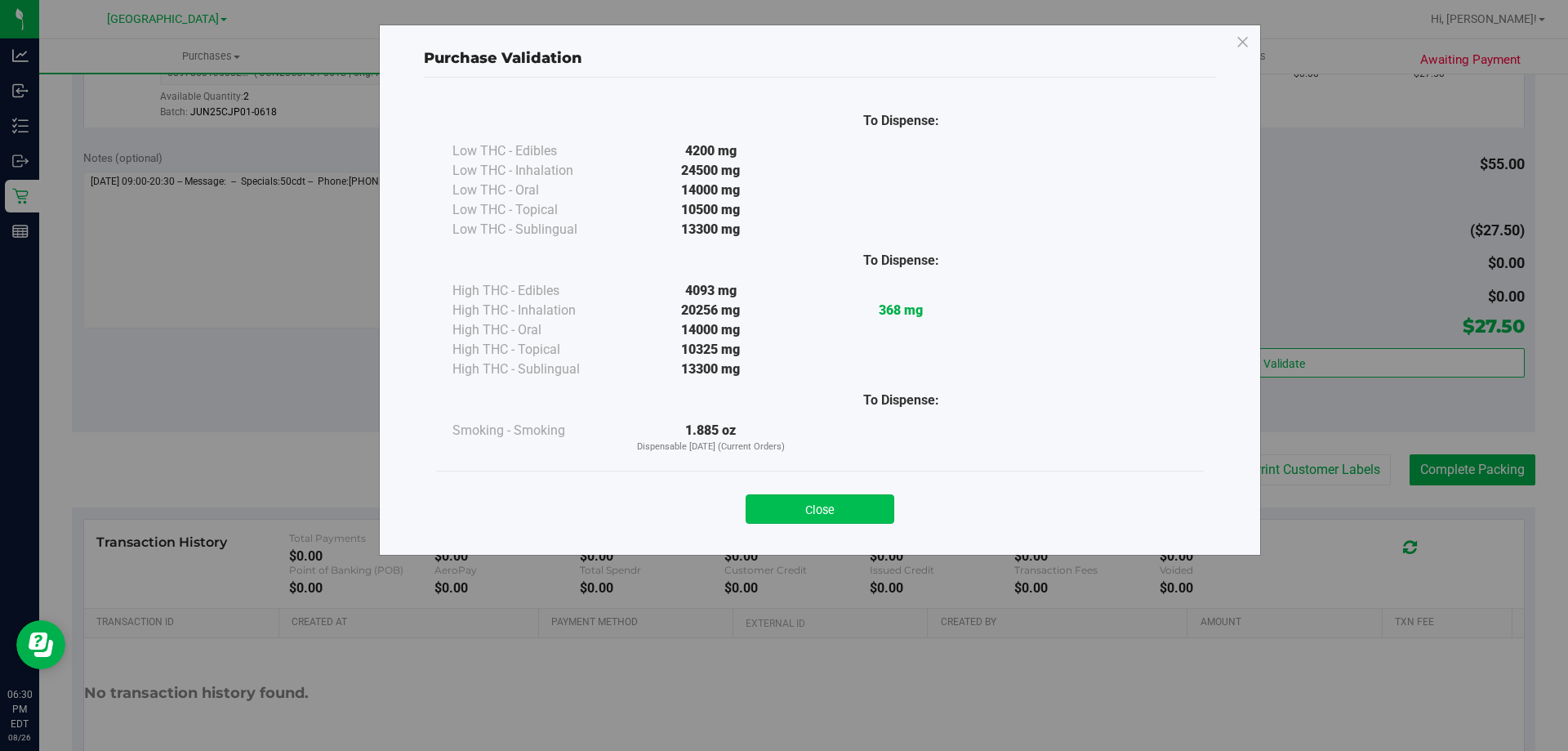
click at [825, 516] on button "Close" at bounding box center [821, 509] width 149 height 29
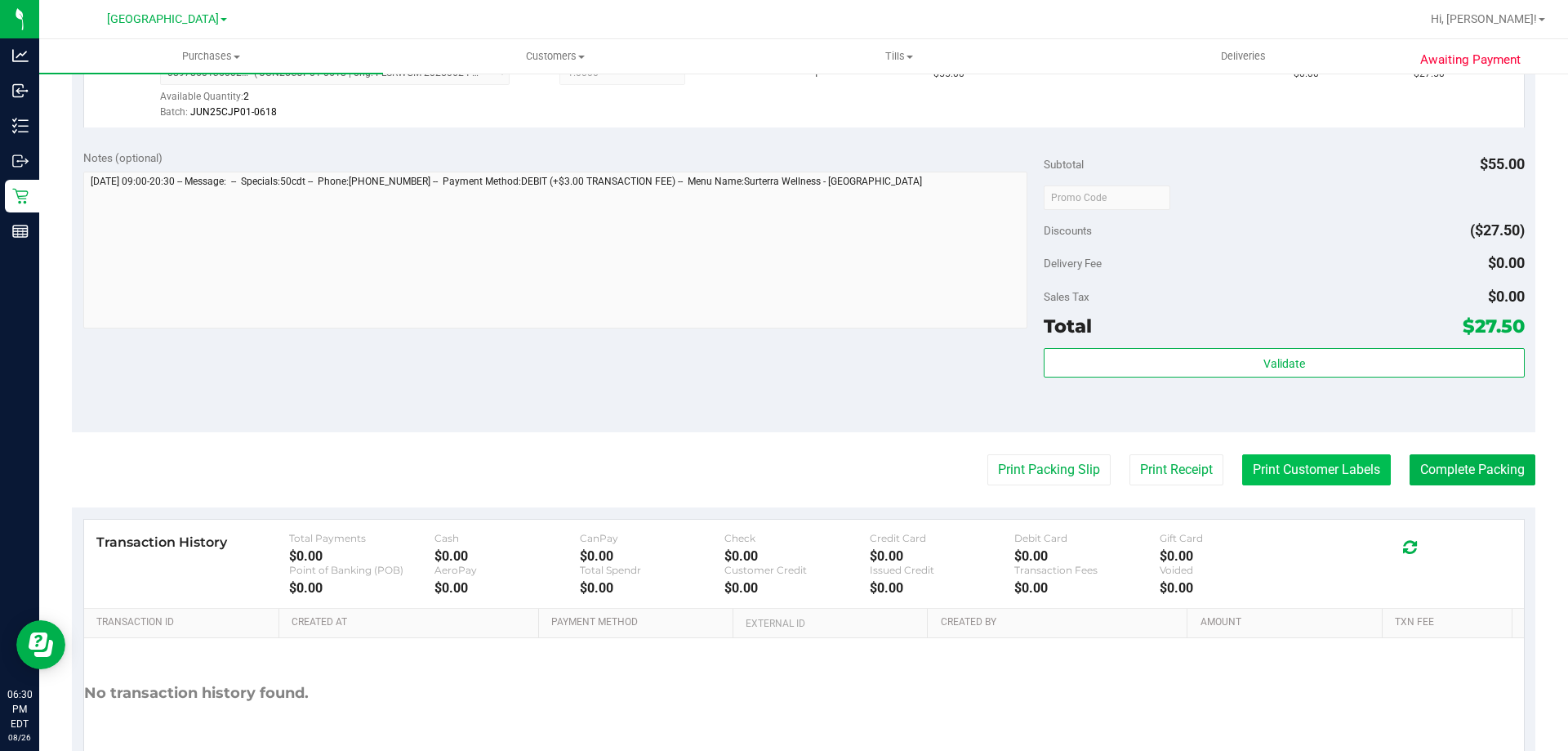
click at [1263, 469] on button "Print Customer Labels" at bounding box center [1317, 470] width 149 height 31
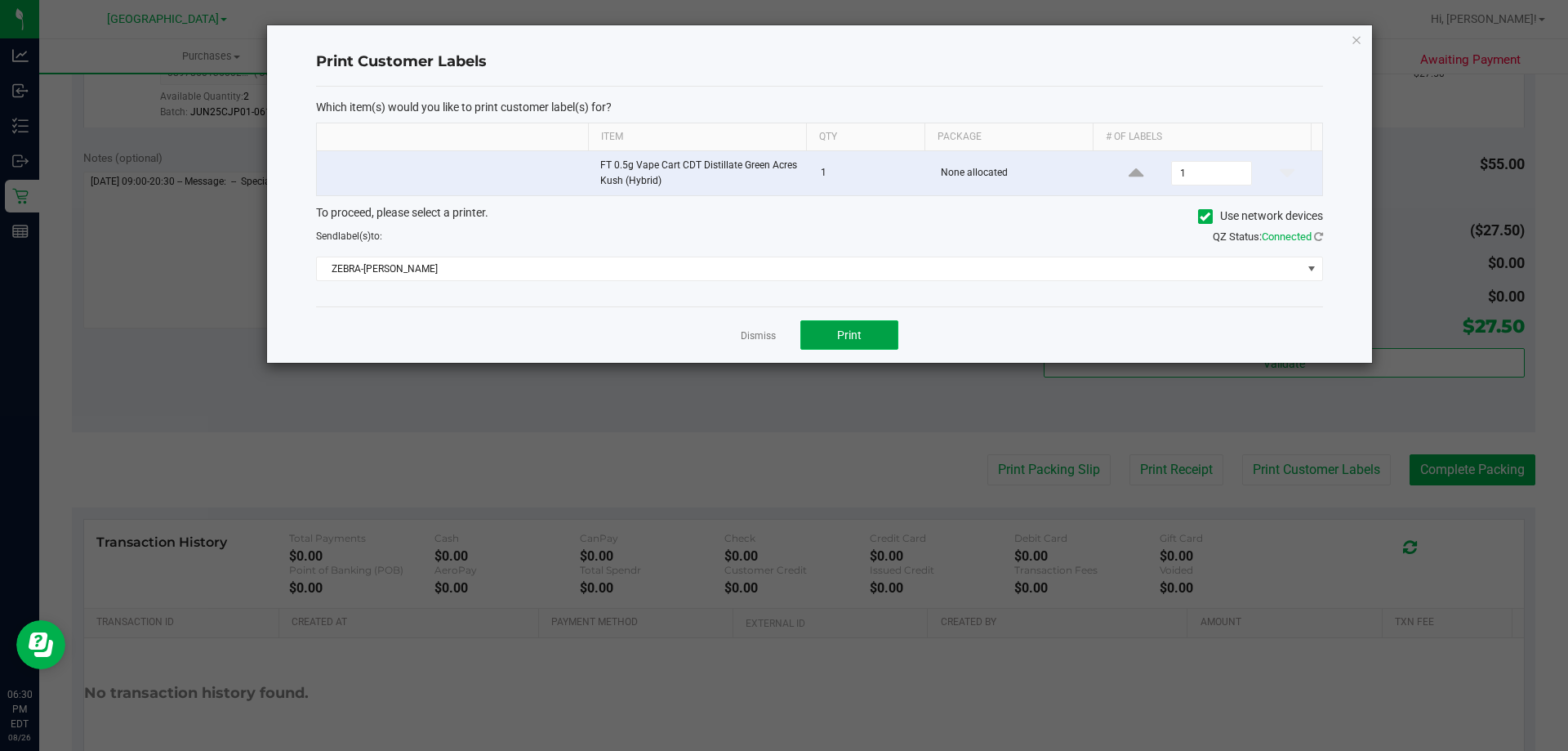
click at [863, 343] on button "Print" at bounding box center [849, 335] width 98 height 29
click at [1353, 45] on icon "button" at bounding box center [1357, 39] width 12 height 20
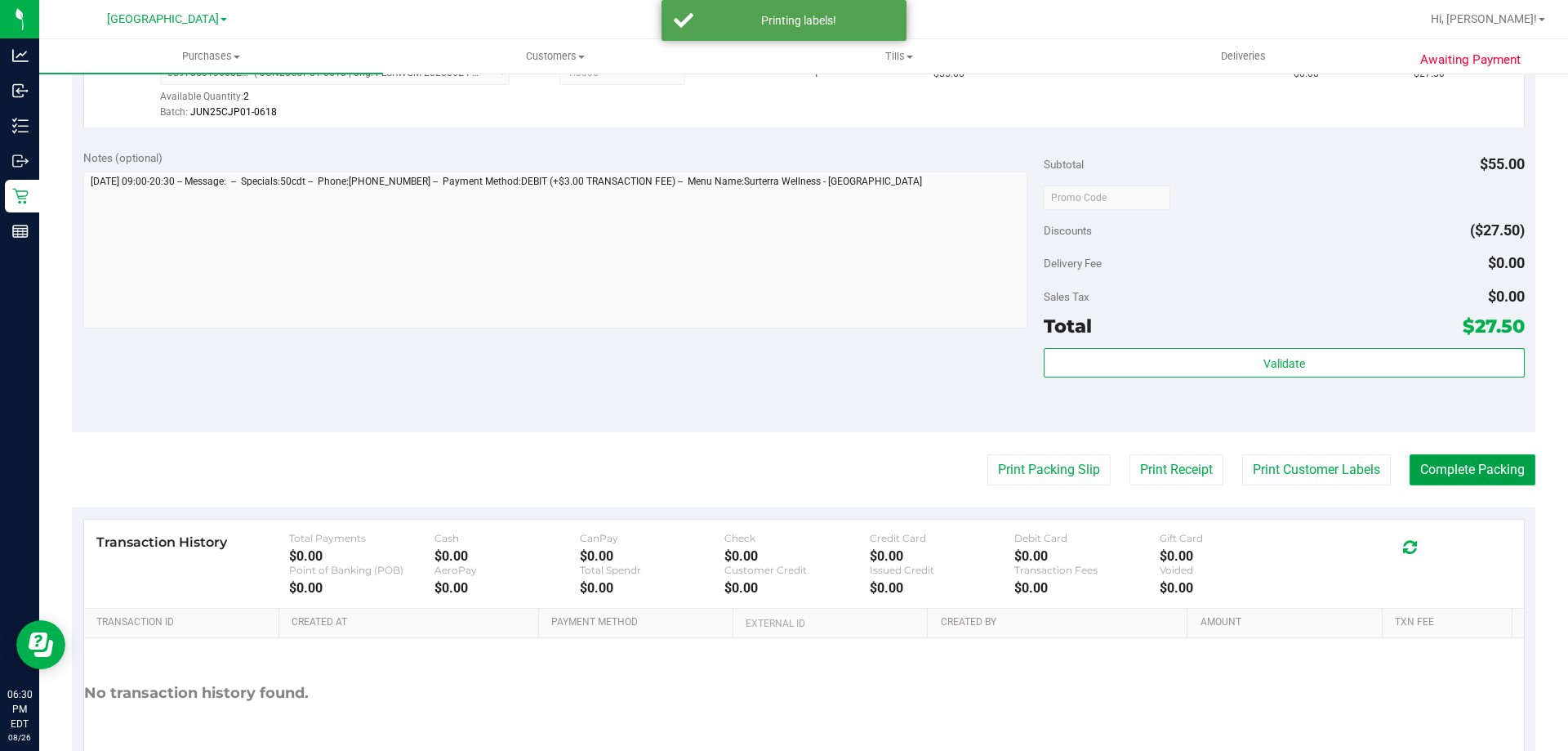
click at [1445, 454] on button "Complete Packing" at bounding box center [1473, 470] width 126 height 31
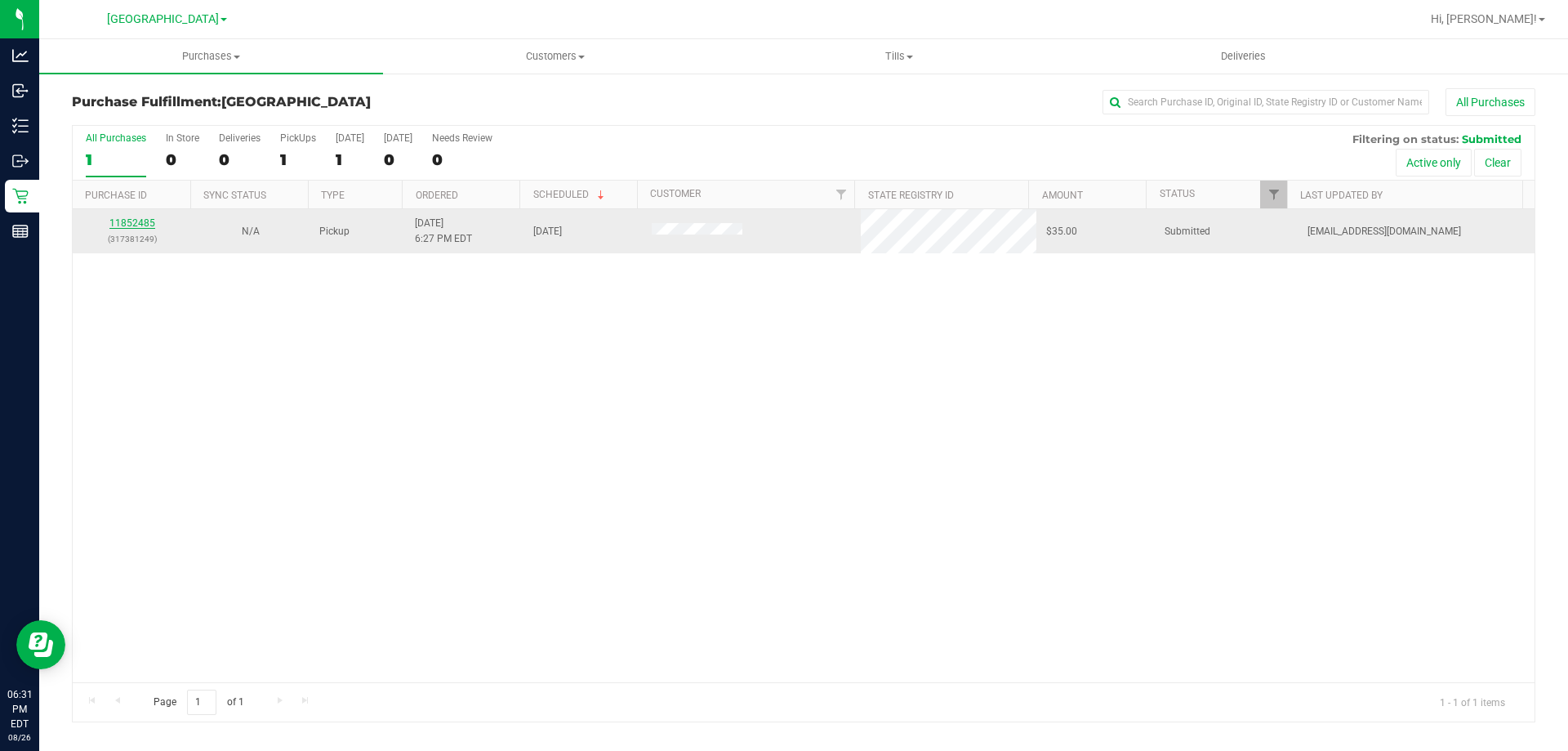
click at [149, 225] on link "11852485" at bounding box center [132, 224] width 46 height 12
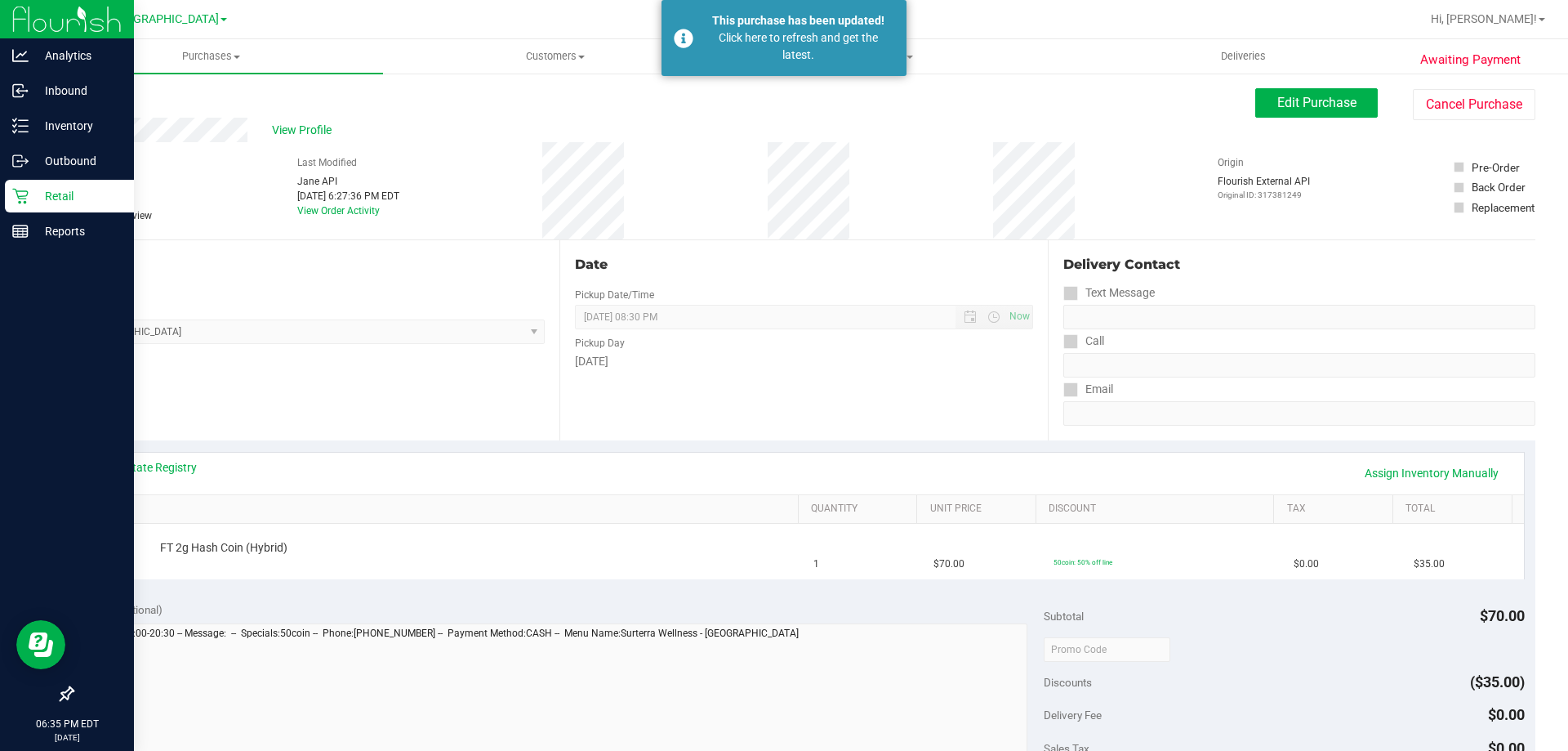
click at [32, 199] on p "Retail" at bounding box center [77, 196] width 98 height 20
